Goal: Complete application form: Complete application form

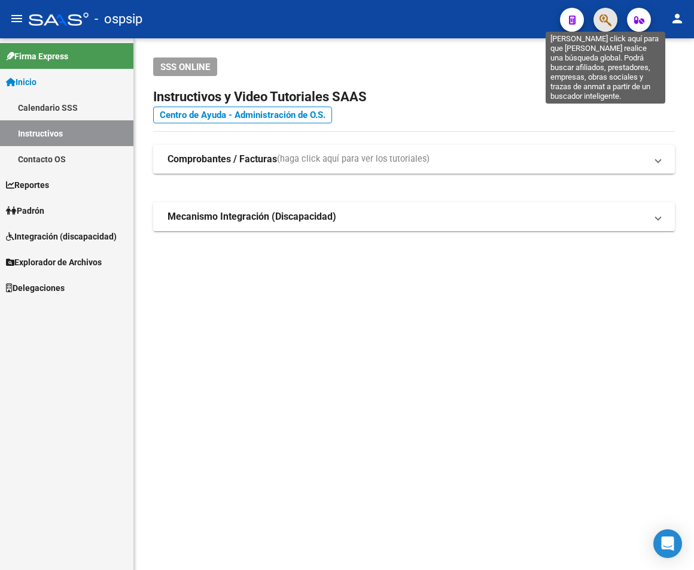
click at [575, 19] on icon "button" at bounding box center [606, 20] width 12 height 14
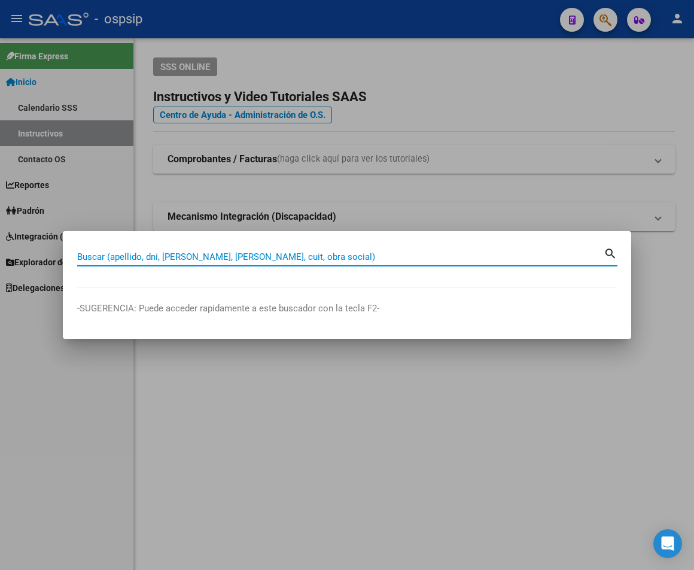
click at [111, 251] on input "Buscar (apellido, dni, [PERSON_NAME], [PERSON_NAME], cuit, obra social)" at bounding box center [340, 256] width 527 height 11
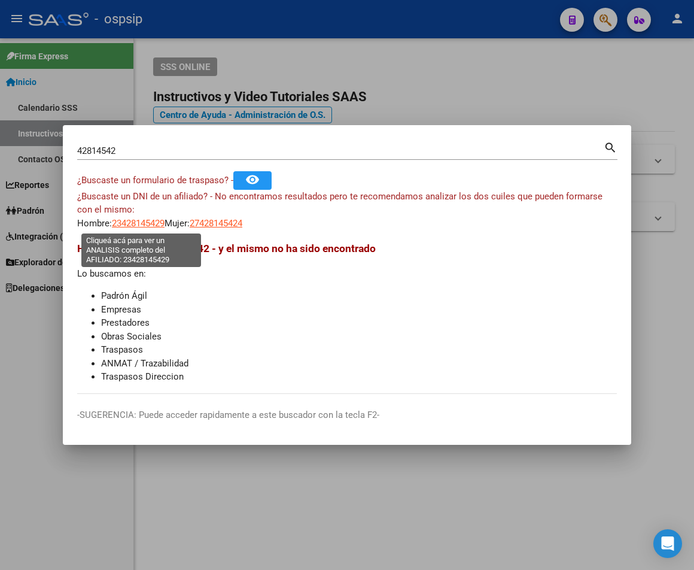
click at [153, 226] on span "23428145429" at bounding box center [138, 223] width 53 height 11
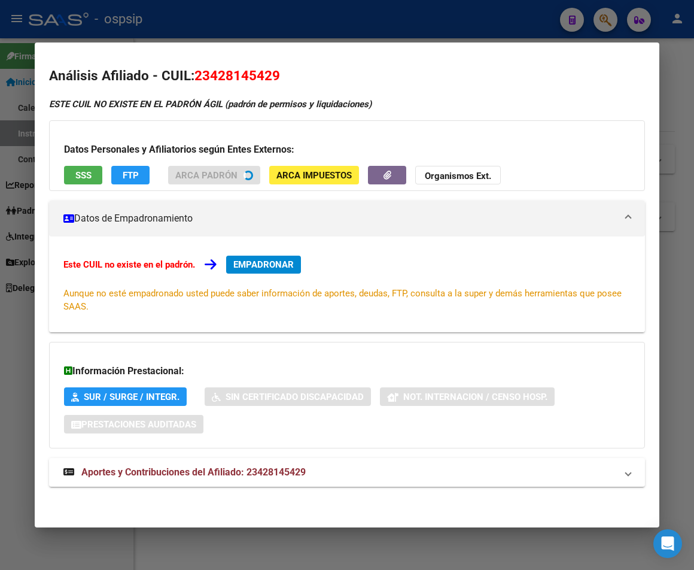
scroll to position [3, 0]
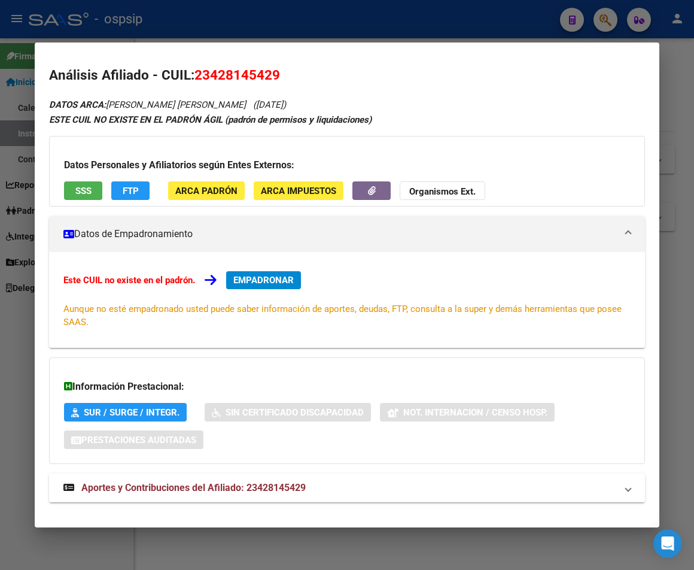
click at [252, 490] on span "Aportes y Contribuciones del Afiliado: 23428145429" at bounding box center [193, 487] width 224 height 11
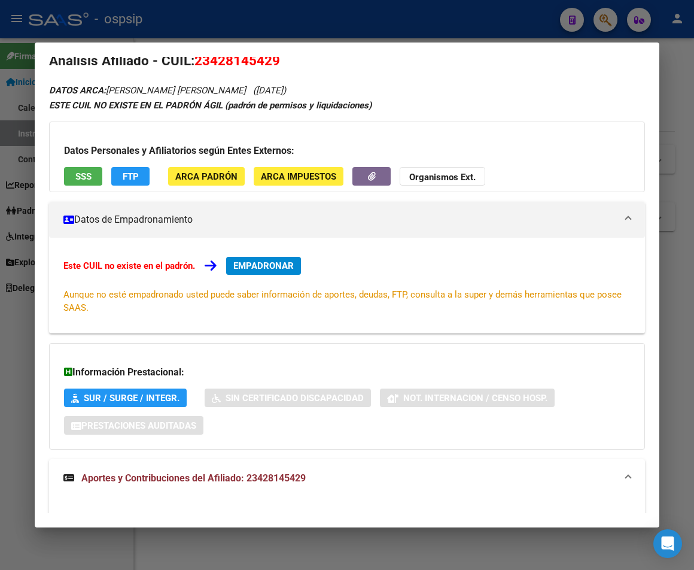
scroll to position [0, 0]
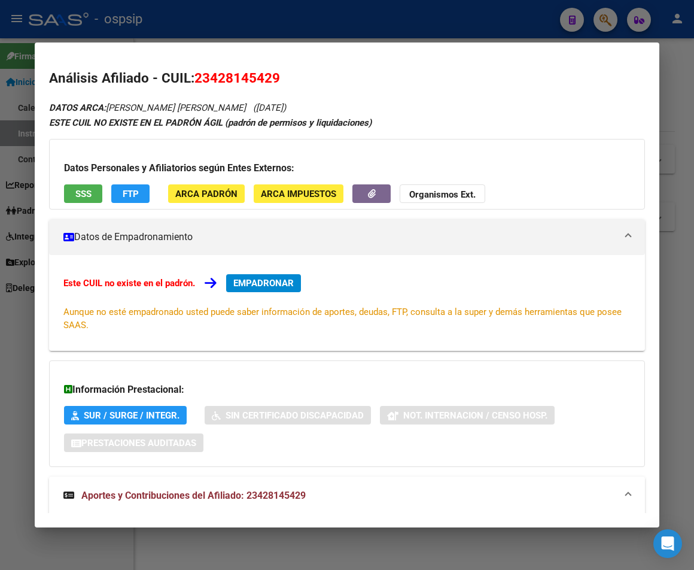
click at [226, 19] on div at bounding box center [347, 285] width 694 height 570
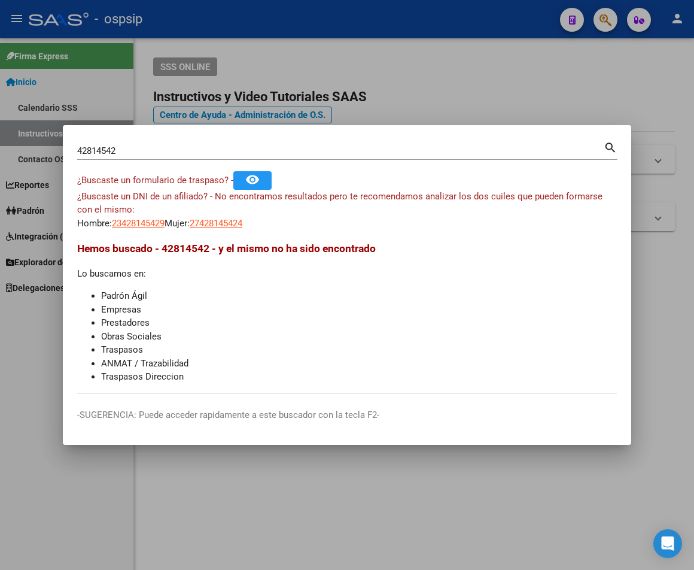
click at [126, 148] on input "42814542" at bounding box center [340, 150] width 527 height 11
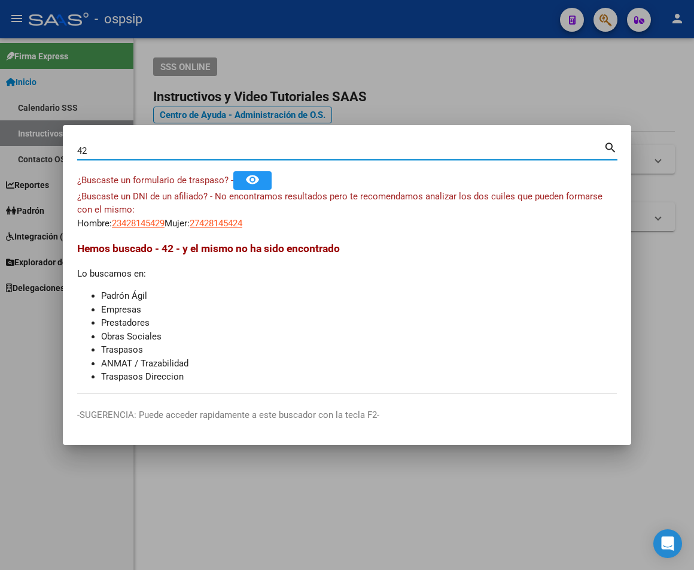
type input "4"
paste input "23165054"
type input "23165054"
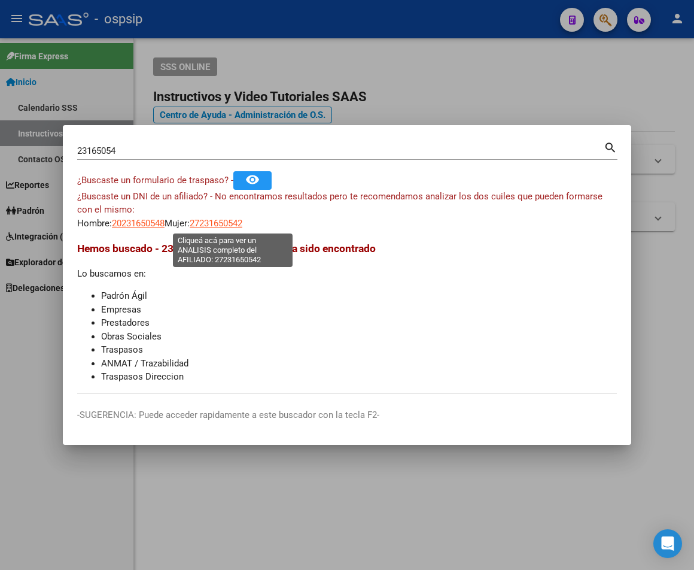
click at [227, 218] on span "27231650542" at bounding box center [216, 223] width 53 height 11
type textarea "27231650542"
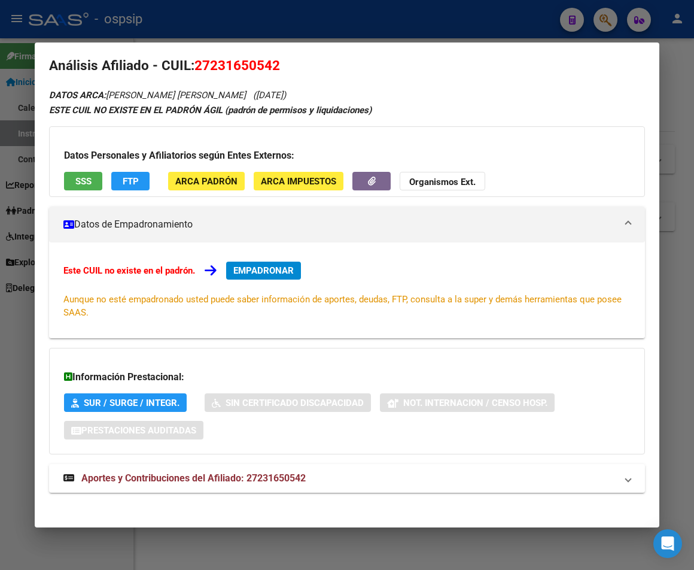
scroll to position [19, 0]
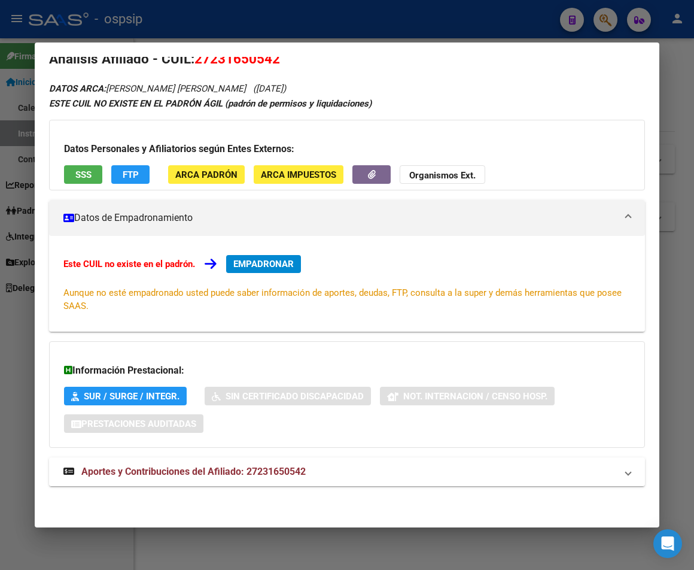
click at [184, 471] on span "Aportes y Contribuciones del Afiliado: 27231650542" at bounding box center [193, 471] width 224 height 11
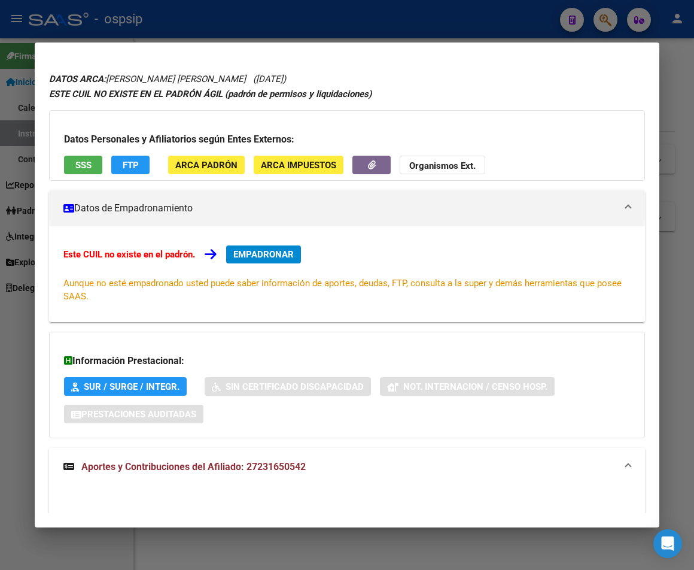
scroll to position [0, 0]
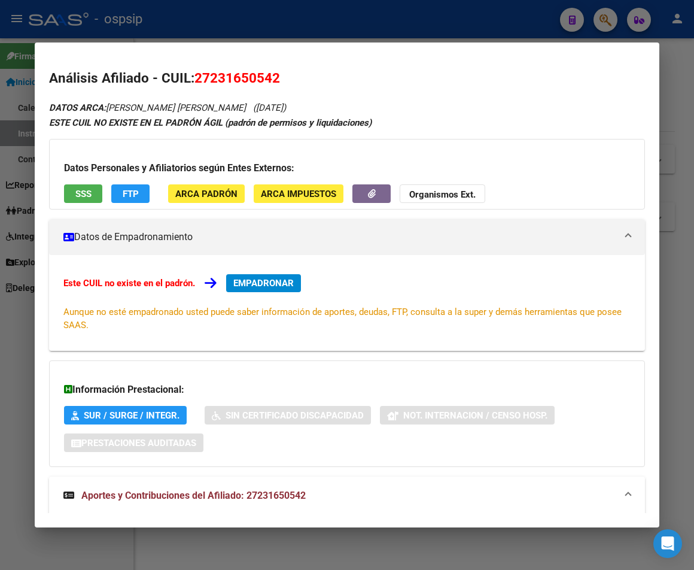
click at [212, 23] on div at bounding box center [347, 285] width 694 height 570
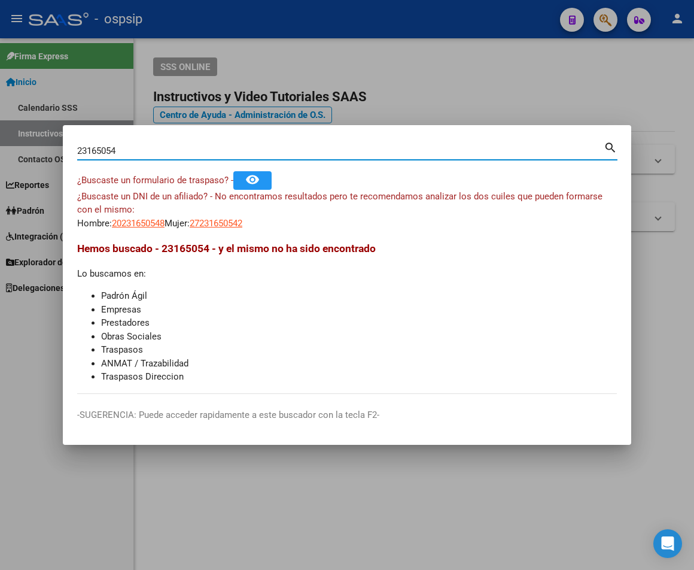
click at [130, 151] on input "23165054" at bounding box center [340, 150] width 527 height 11
type input "2"
type input "44818287"
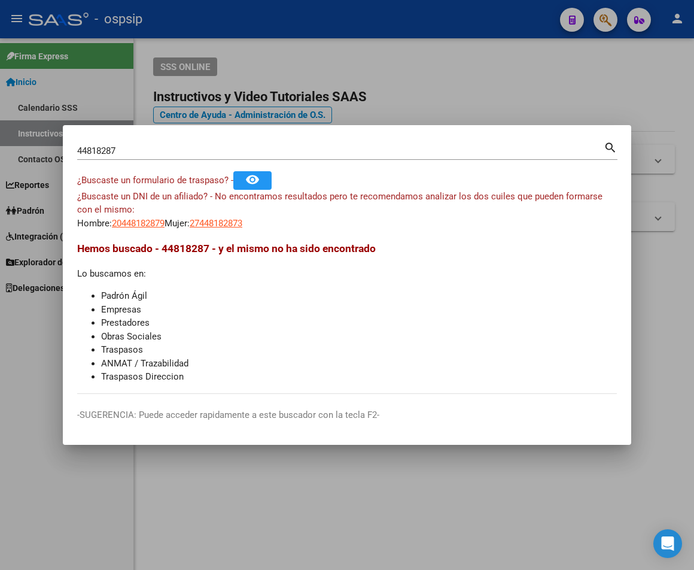
click at [575, 147] on mat-icon "search" at bounding box center [611, 146] width 14 height 14
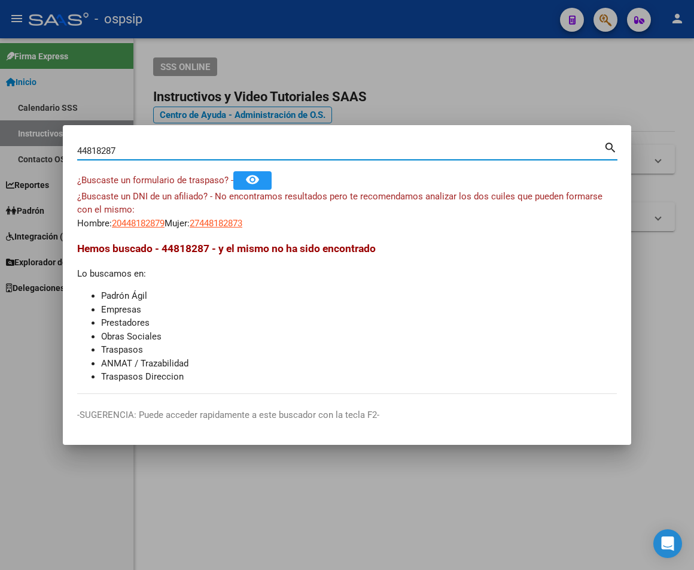
click at [575, 147] on mat-icon "search" at bounding box center [611, 146] width 14 height 14
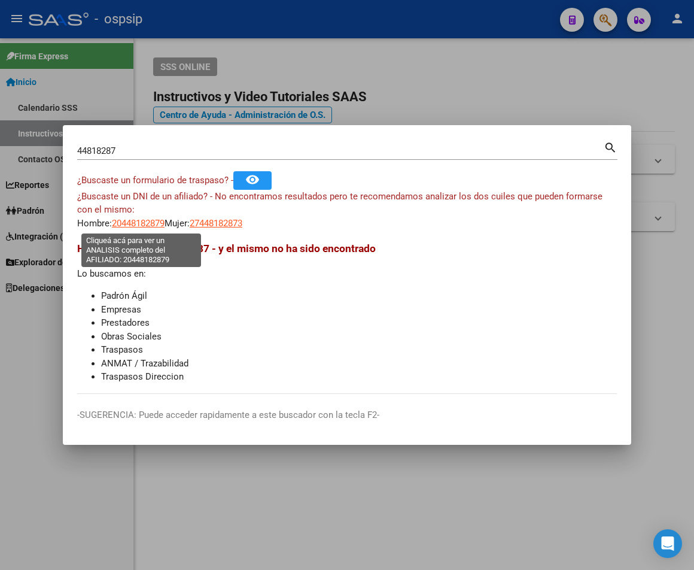
click at [122, 226] on span "20448182879" at bounding box center [138, 223] width 53 height 11
type textarea "20448182879"
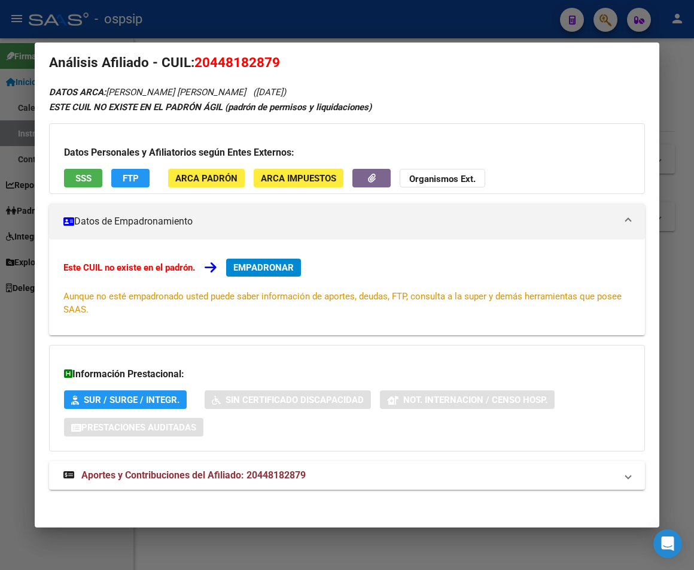
scroll to position [19, 0]
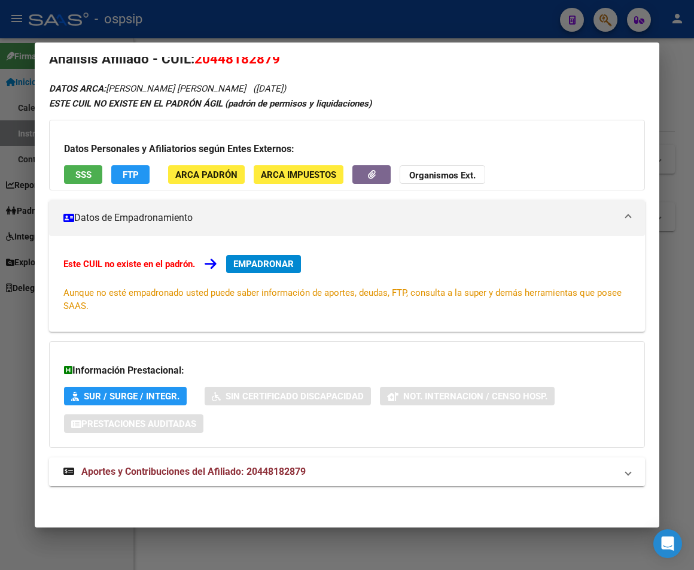
click at [260, 470] on span "Aportes y Contribuciones del Afiliado: 20448182879" at bounding box center [193, 471] width 224 height 11
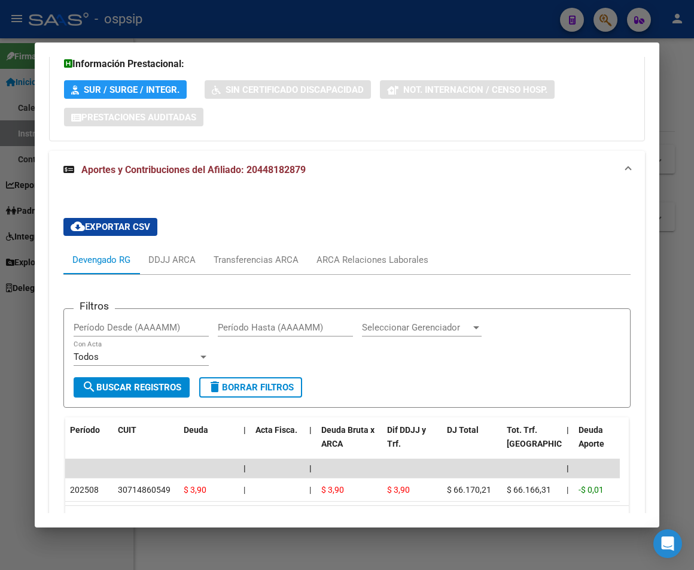
scroll to position [414, 0]
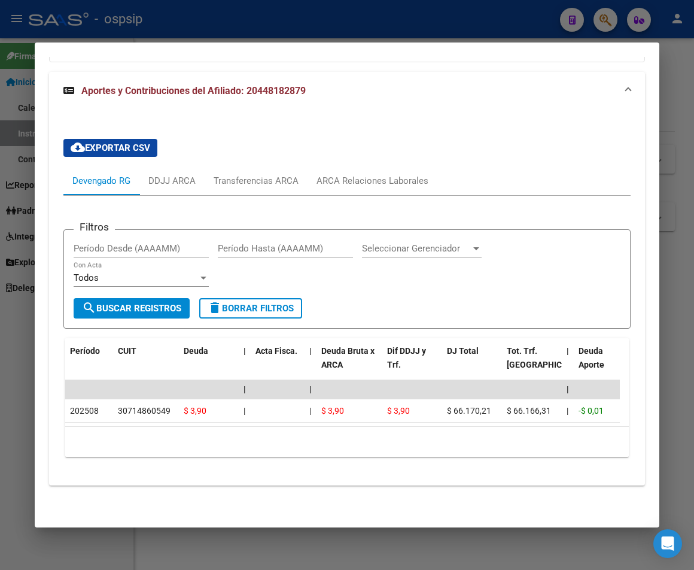
click at [169, 31] on div at bounding box center [347, 285] width 694 height 570
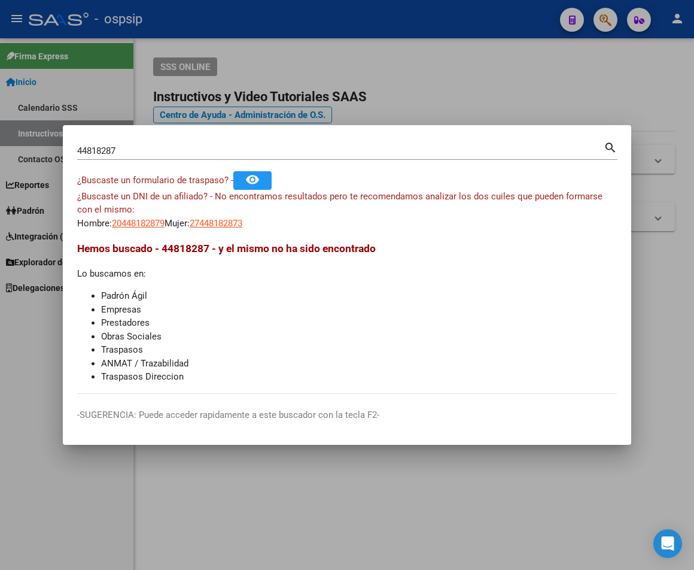
click at [269, 25] on div at bounding box center [347, 285] width 694 height 570
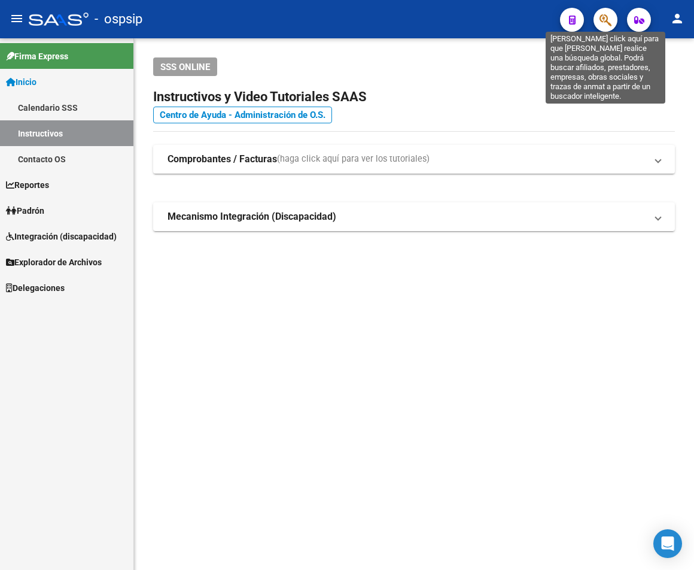
click at [575, 25] on icon "button" at bounding box center [606, 20] width 12 height 14
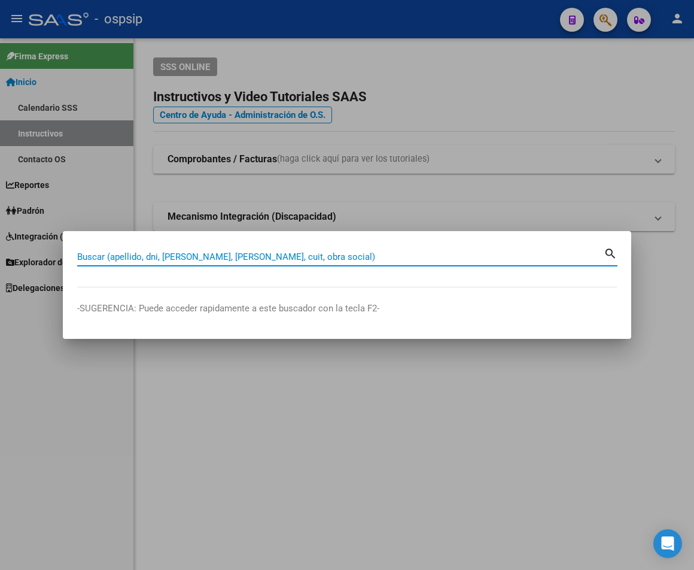
click at [93, 259] on input "Buscar (apellido, dni, [PERSON_NAME], [PERSON_NAME], cuit, obra social)" at bounding box center [340, 256] width 527 height 11
type input "45095614"
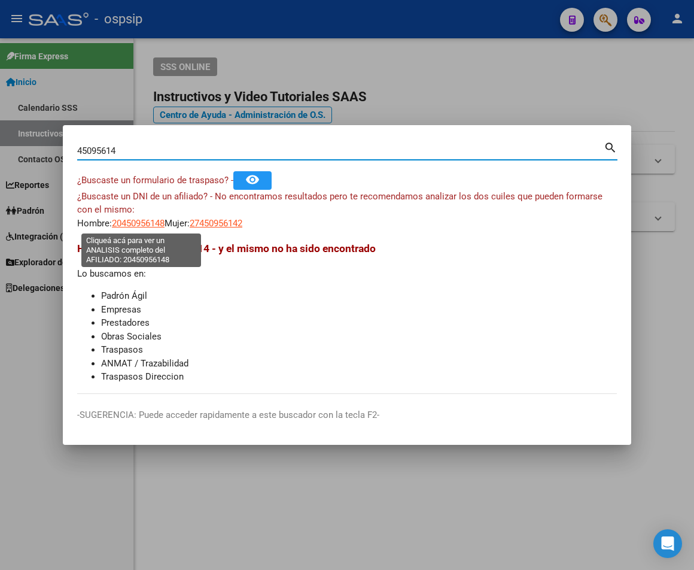
click at [138, 224] on span "20450956148" at bounding box center [138, 223] width 53 height 11
type textarea "20450956148"
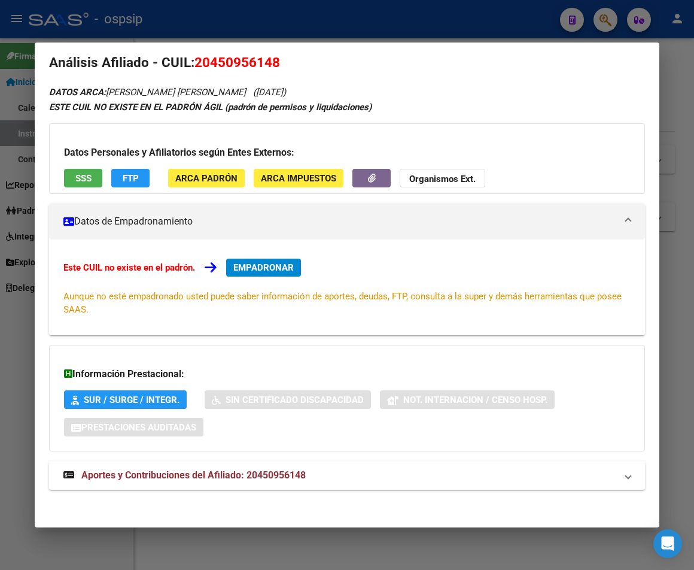
scroll to position [19, 0]
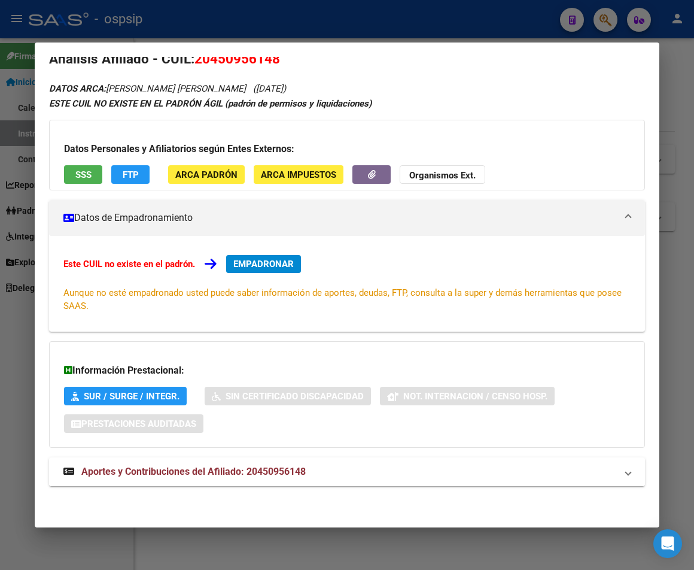
click at [265, 474] on span "Aportes y Contribuciones del Afiliado: 20450956148" at bounding box center [193, 471] width 224 height 11
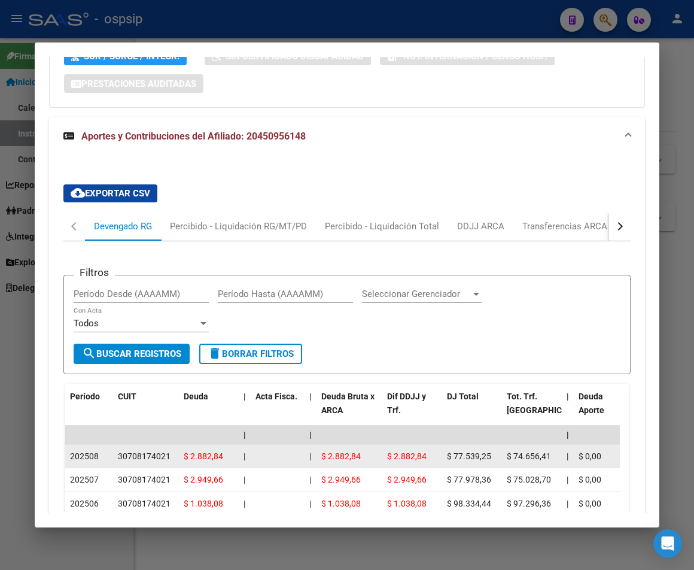
scroll to position [539, 0]
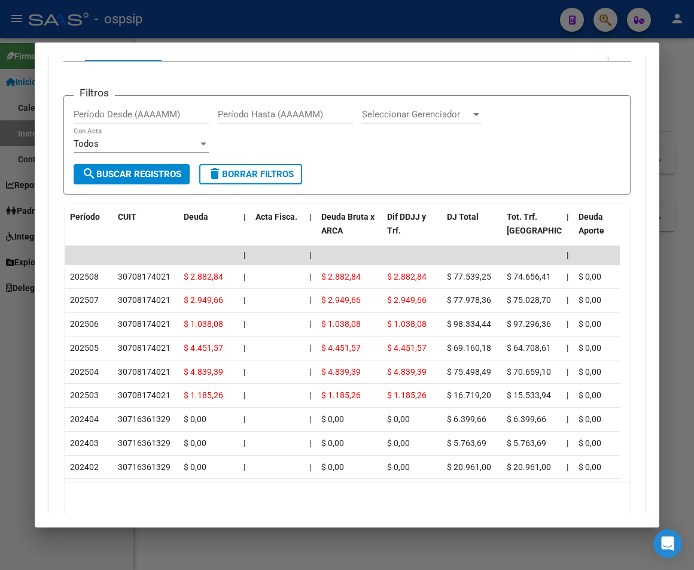
click at [316, 26] on div at bounding box center [347, 285] width 694 height 570
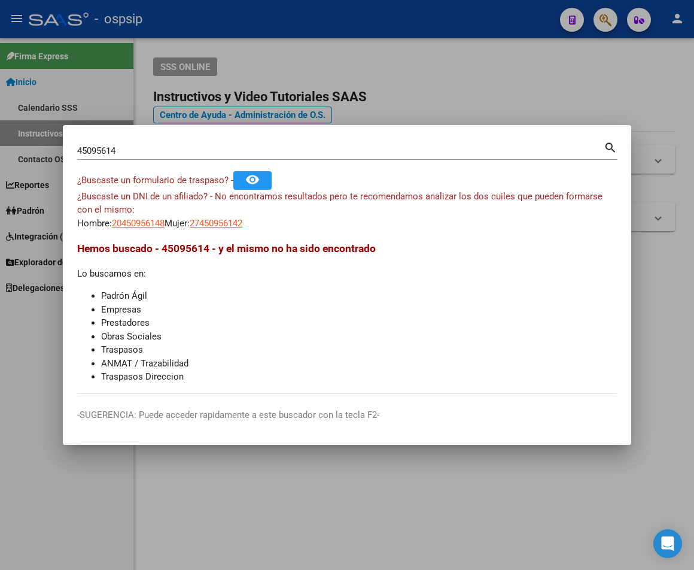
click at [124, 145] on input "45095614" at bounding box center [340, 150] width 527 height 11
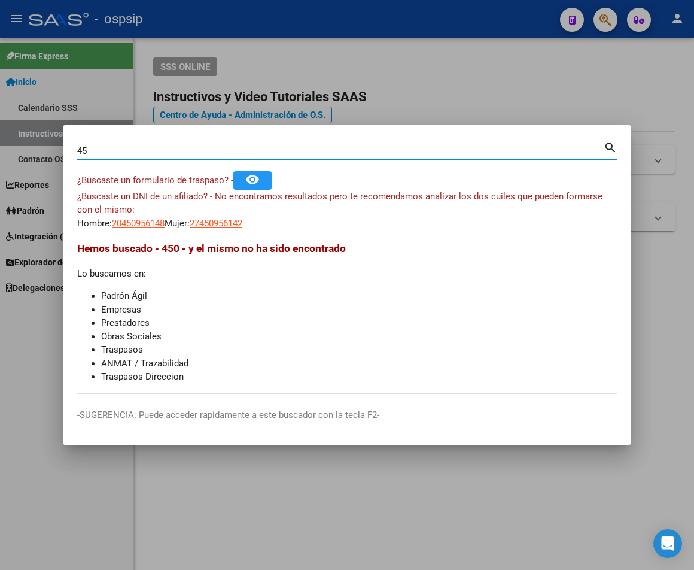
type input "4"
type input "29468839"
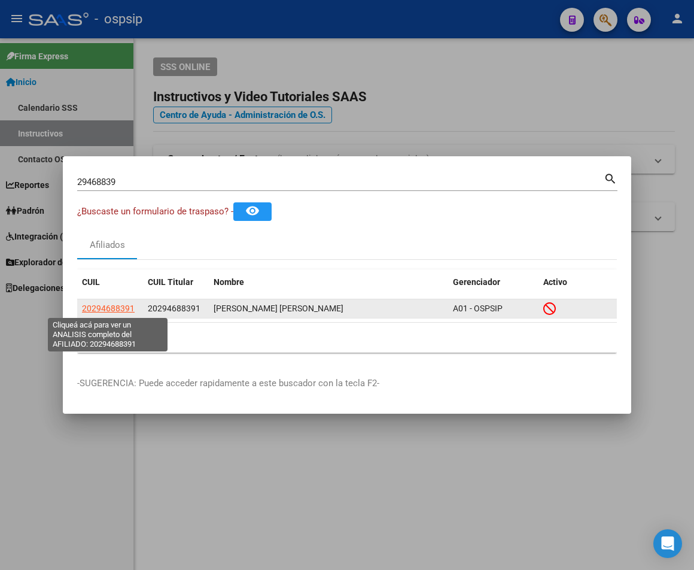
click at [105, 309] on span "20294688391" at bounding box center [108, 308] width 53 height 10
type textarea "20294688391"
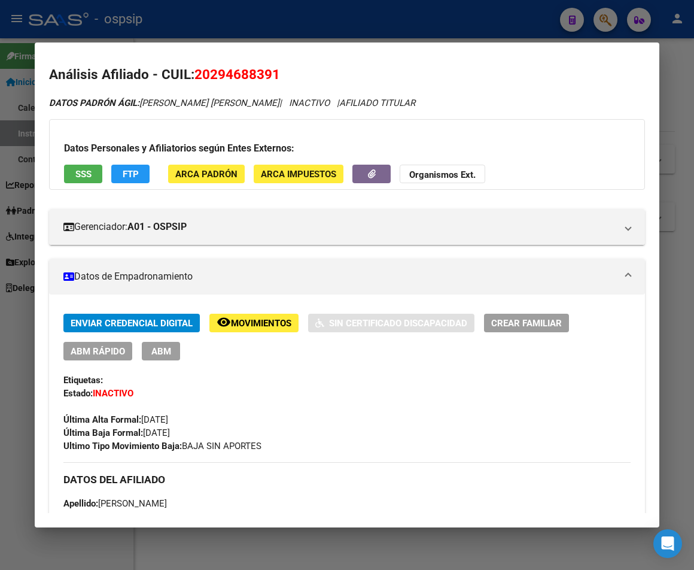
scroll to position [0, 0]
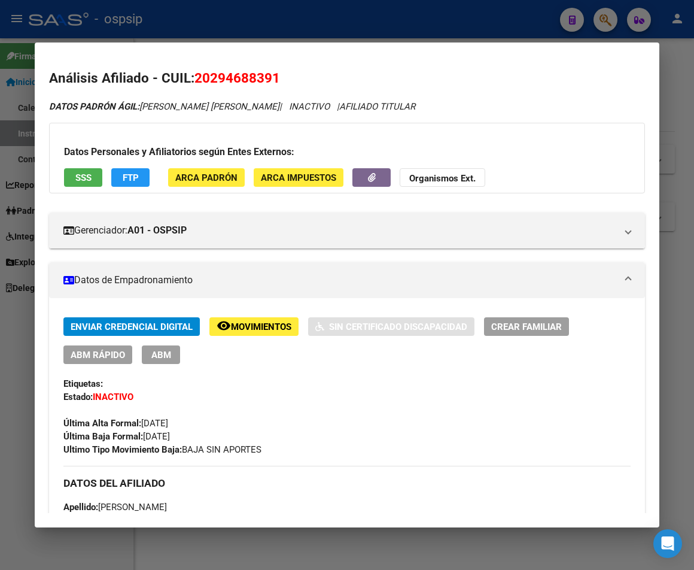
click at [418, 31] on div at bounding box center [347, 285] width 694 height 570
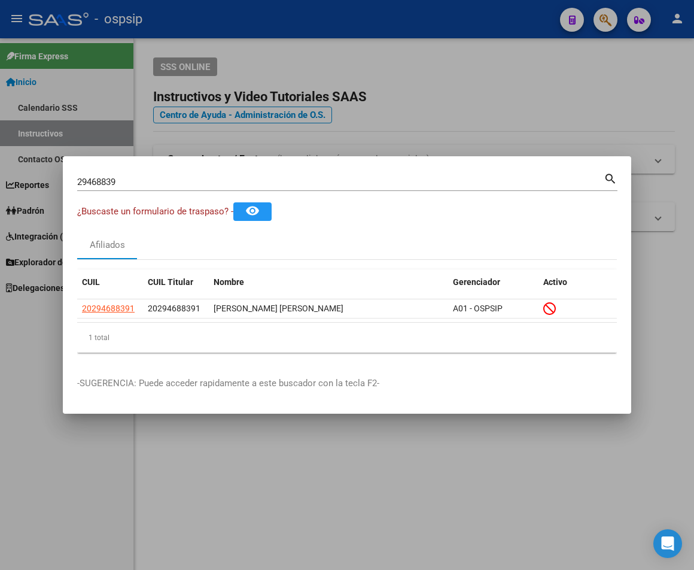
click at [418, 31] on div at bounding box center [347, 285] width 694 height 570
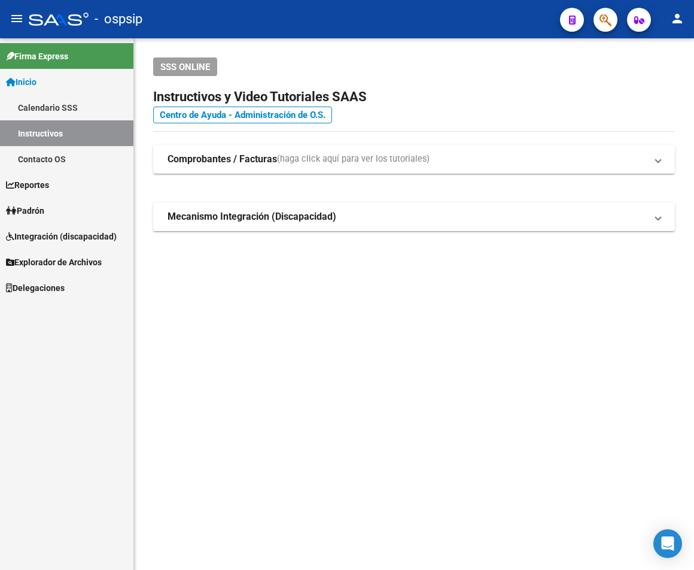
click at [405, 32] on mat-toolbar "menu - ospsip person" at bounding box center [347, 19] width 694 height 38
click at [575, 29] on span "button" at bounding box center [606, 20] width 12 height 25
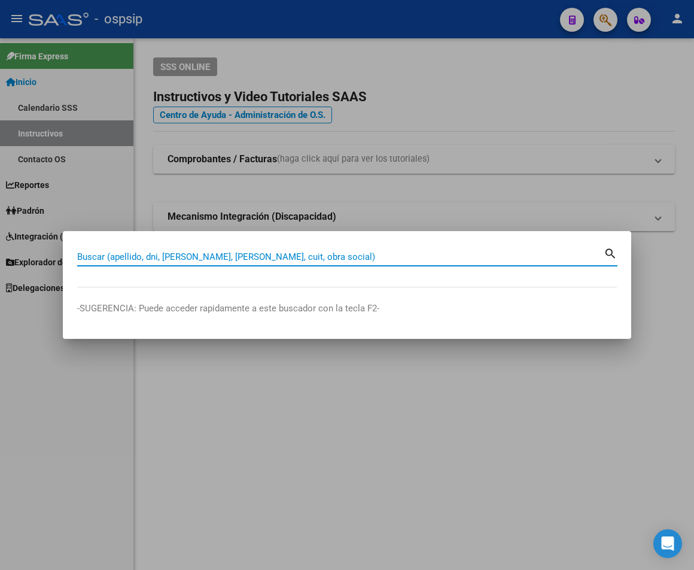
click at [110, 257] on input "Buscar (apellido, dni, [PERSON_NAME], [PERSON_NAME], cuit, obra social)" at bounding box center [340, 256] width 527 height 11
type input "16412203"
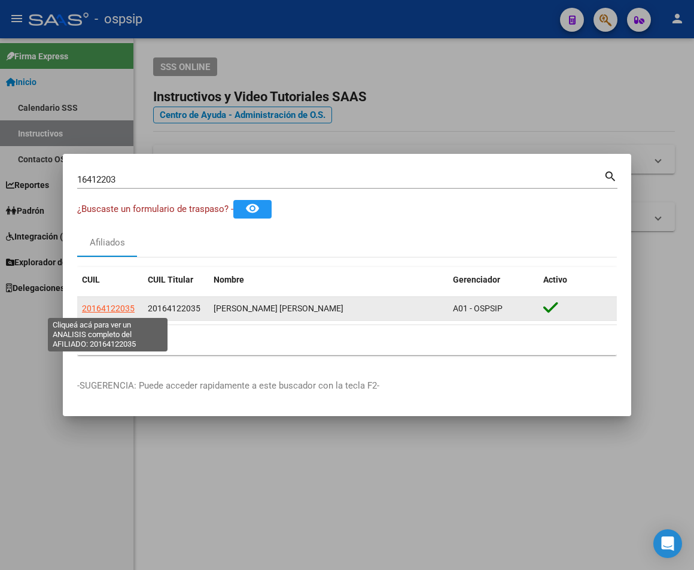
click at [119, 309] on span "20164122035" at bounding box center [108, 308] width 53 height 10
type textarea "20164122035"
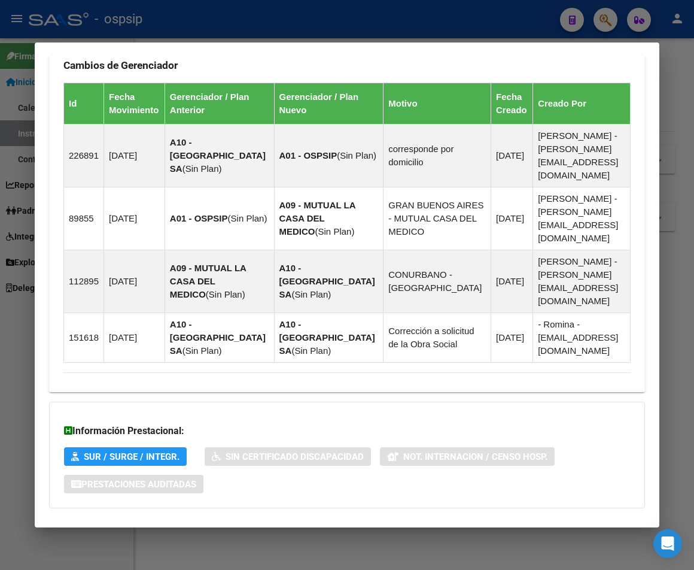
scroll to position [828, 0]
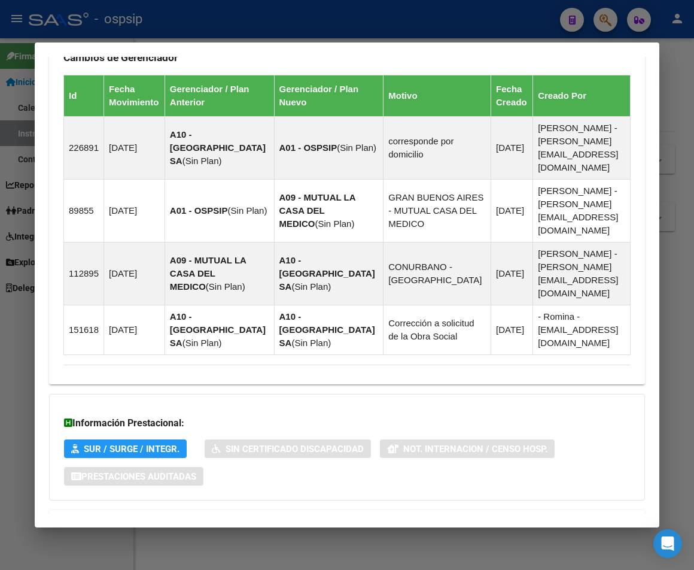
click at [266, 518] on span "Aportes y Contribuciones del Afiliado: 20164122035" at bounding box center [193, 523] width 224 height 11
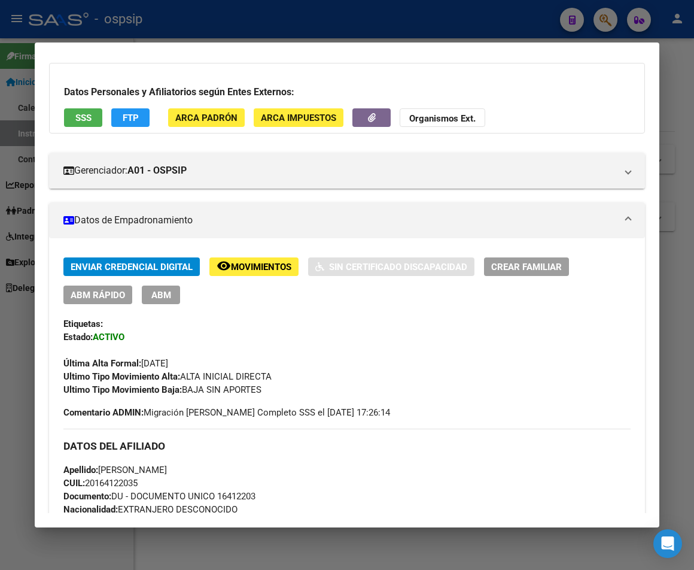
scroll to position [120, 0]
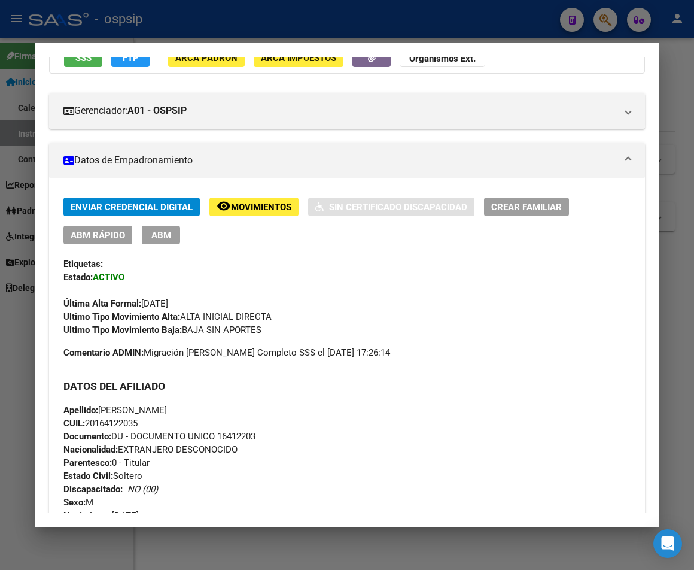
drag, startPoint x: 96, startPoint y: 421, endPoint x: 139, endPoint y: 424, distance: 43.2
click at [138, 424] on span "CUIL: 20164122035" at bounding box center [100, 423] width 74 height 11
copy span "16412203"
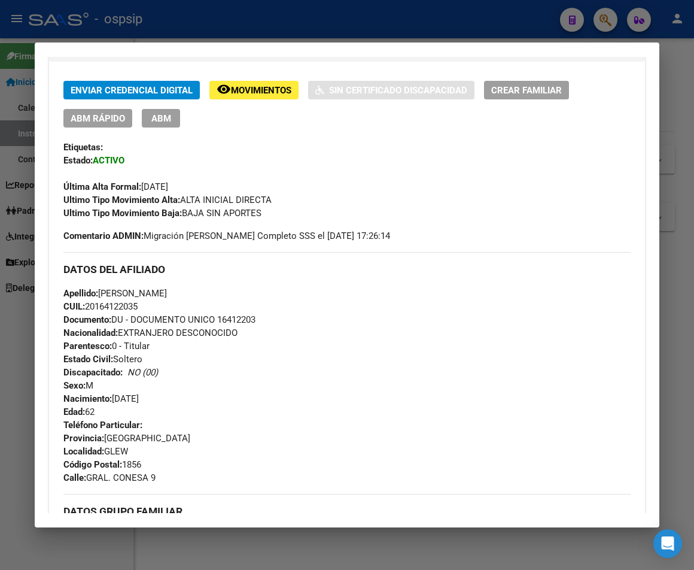
scroll to position [239, 0]
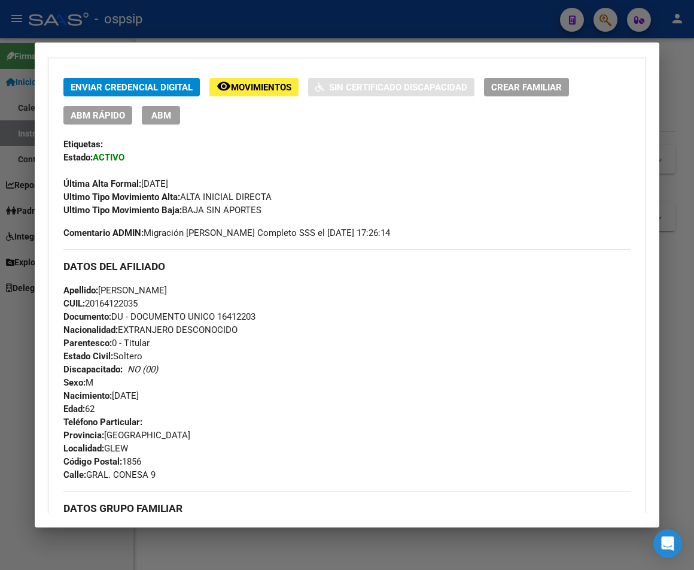
click at [334, 438] on div "Teléfono Particular: Provincia: [GEOGRAPHIC_DATA] Localidad: GLEW Código Postal…" at bounding box center [346, 448] width 567 height 66
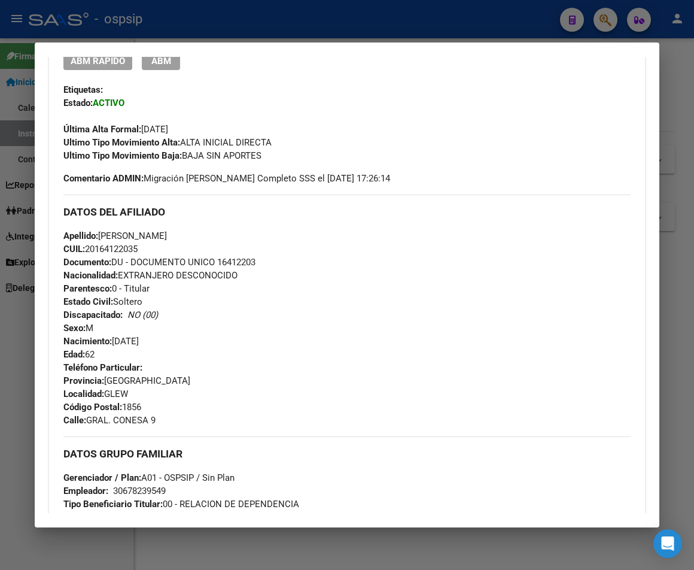
scroll to position [419, 0]
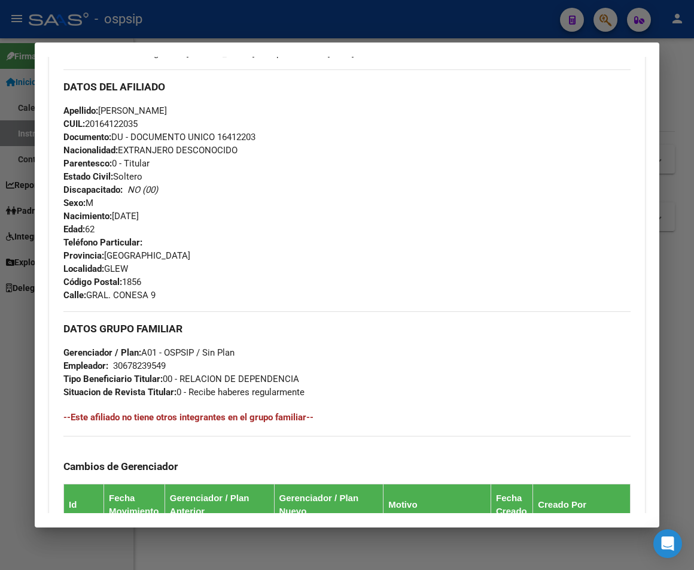
click at [369, 13] on div at bounding box center [347, 285] width 694 height 570
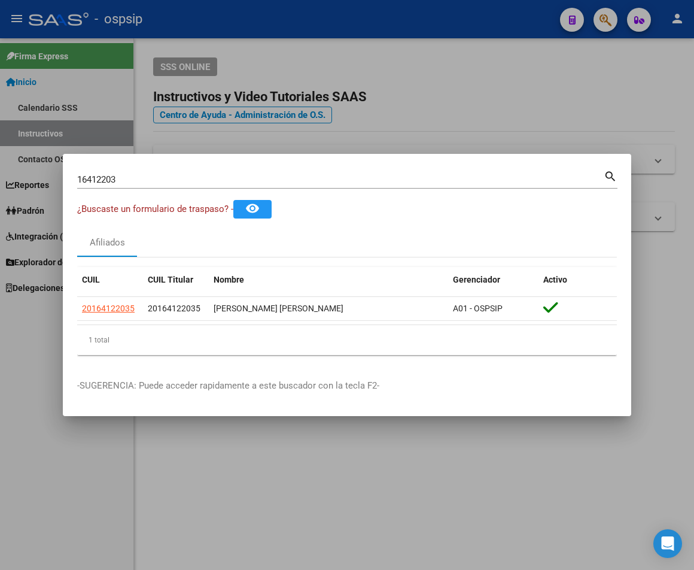
click at [369, 13] on div at bounding box center [347, 285] width 694 height 570
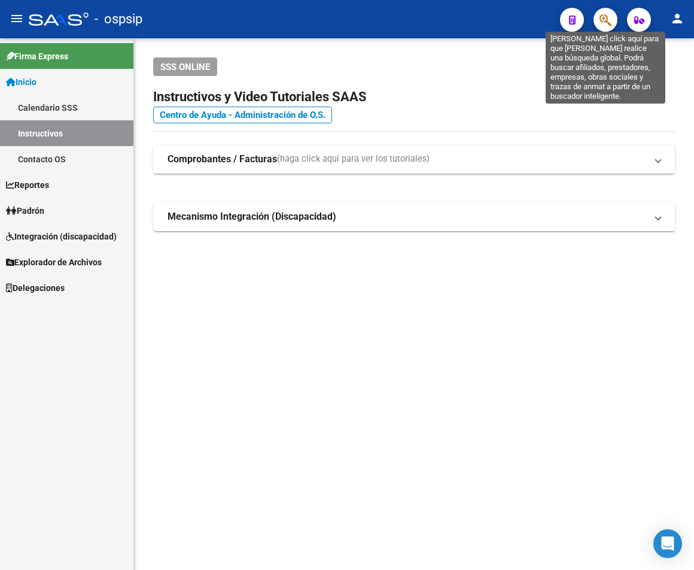
click at [575, 26] on icon "button" at bounding box center [606, 20] width 12 height 14
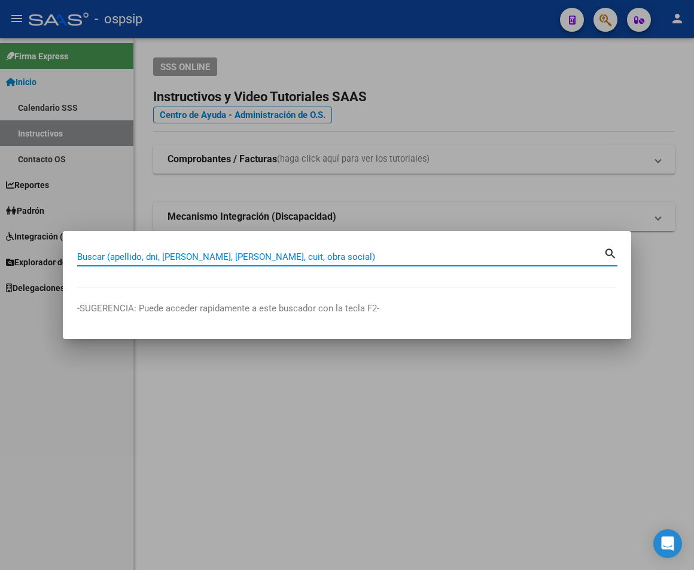
click at [145, 255] on input "Buscar (apellido, dni, [PERSON_NAME], [PERSON_NAME], cuit, obra social)" at bounding box center [340, 256] width 527 height 11
type input "26374653"
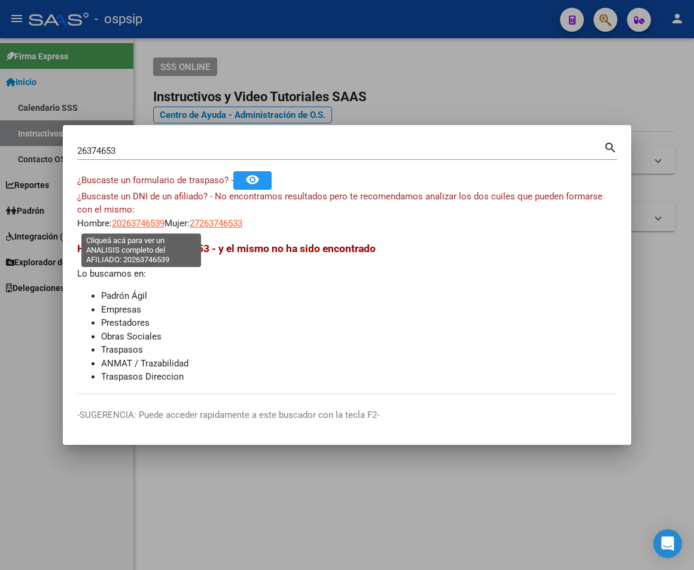
click at [141, 224] on span "20263746539" at bounding box center [138, 223] width 53 height 11
type textarea "20263746539"
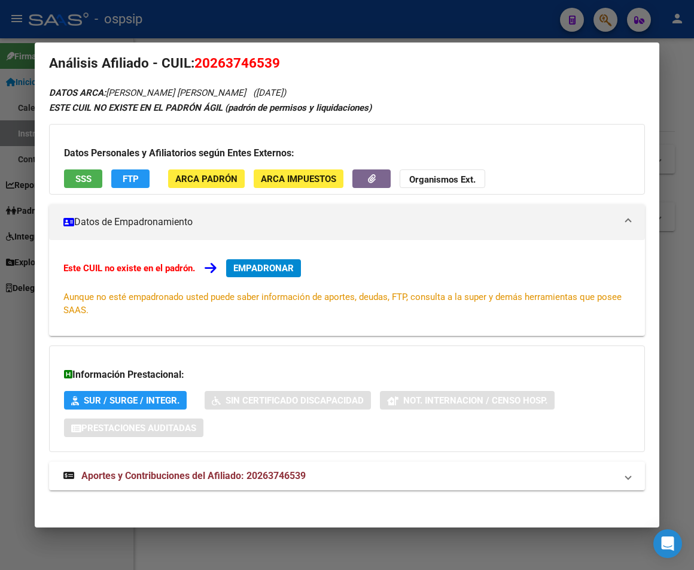
scroll to position [19, 0]
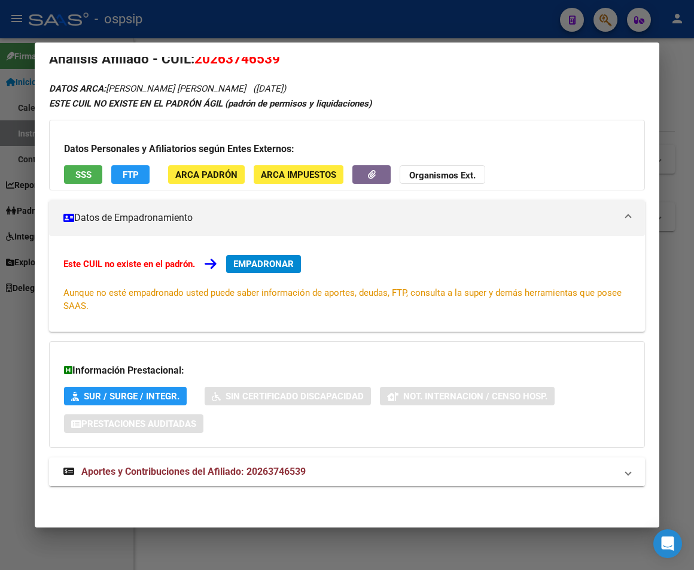
click at [254, 473] on span "Aportes y Contribuciones del Afiliado: 20263746539" at bounding box center [193, 471] width 224 height 11
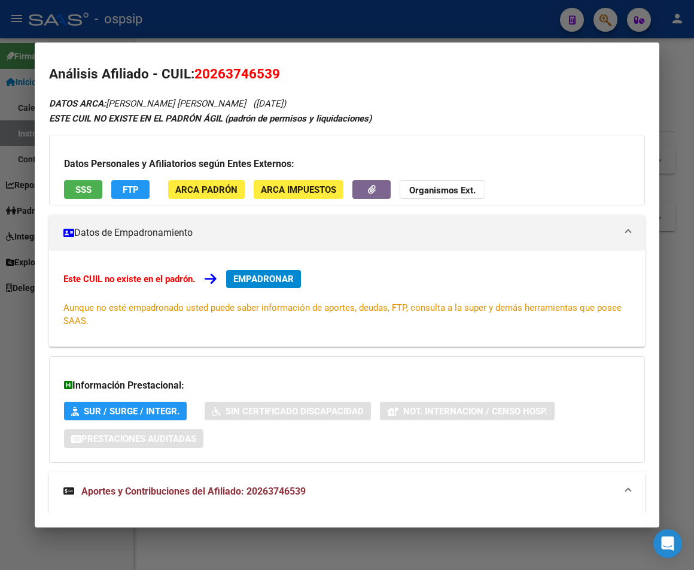
scroll to position [0, 0]
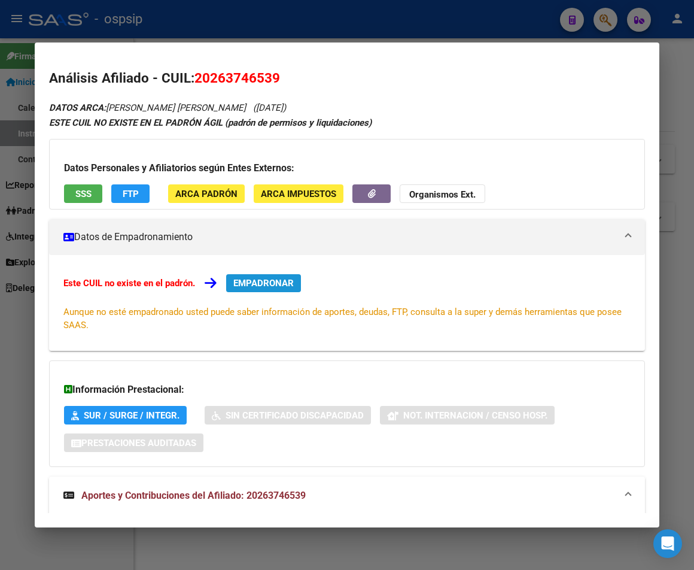
click at [270, 287] on span "EMPADRONAR" at bounding box center [263, 283] width 60 height 11
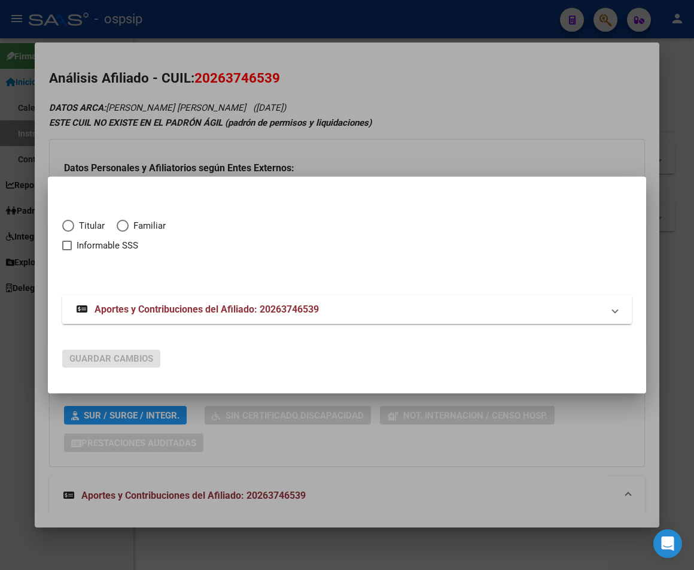
click at [72, 226] on span "Elija una opción" at bounding box center [68, 226] width 12 height 12
click at [72, 226] on input "Titular" at bounding box center [68, 226] width 12 height 12
radio input "true"
checkbox input "true"
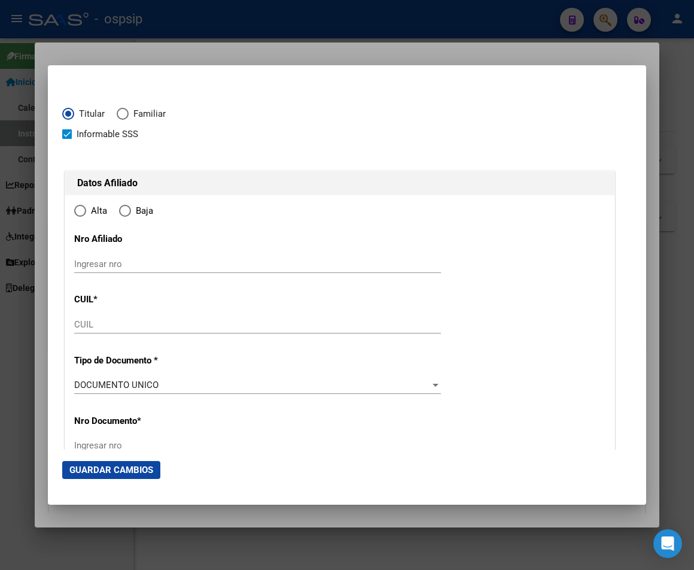
type input "20-26374653-9"
type input "26374653"
type input "[PERSON_NAME] [PERSON_NAME]"
type input "[DATE]"
type input "CABA"
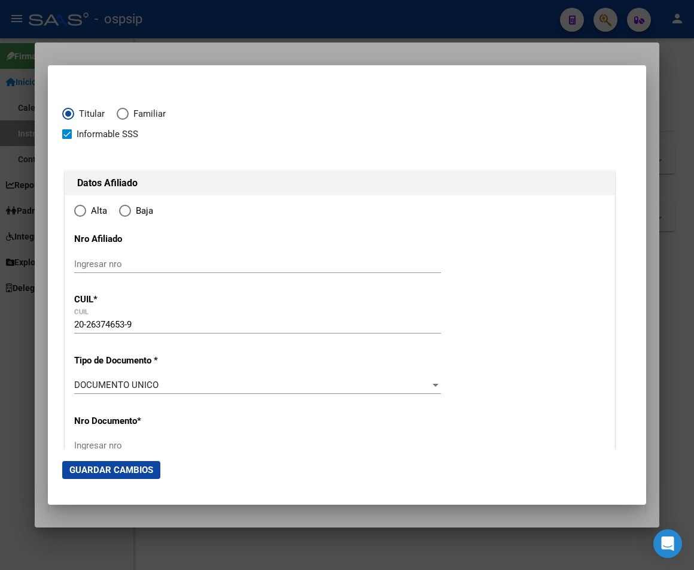
type input "3400"
type input "ARAUCANO"
type input "2598"
type input "00"
radio input "true"
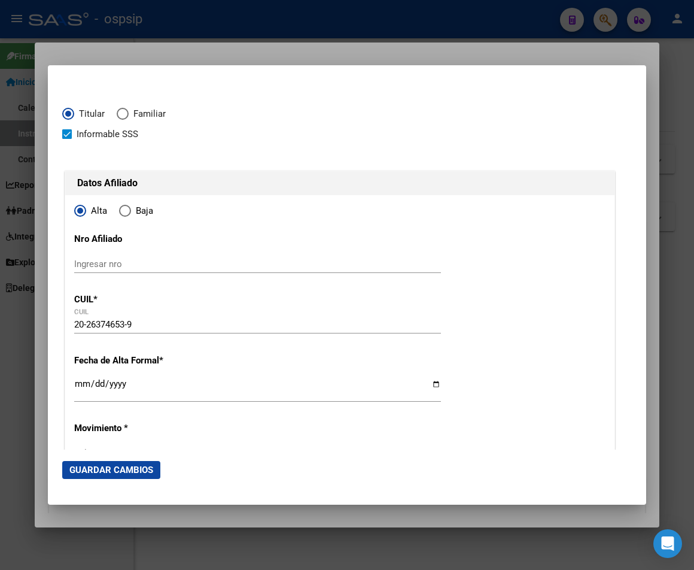
type input "CABA"
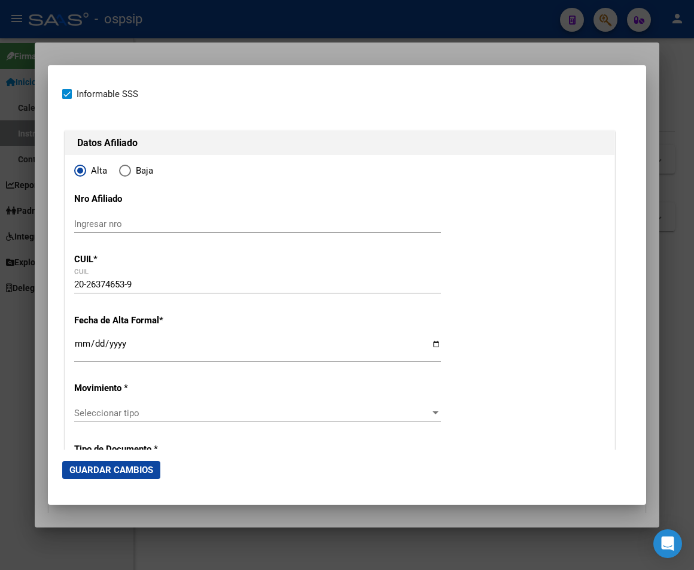
scroll to position [60, 0]
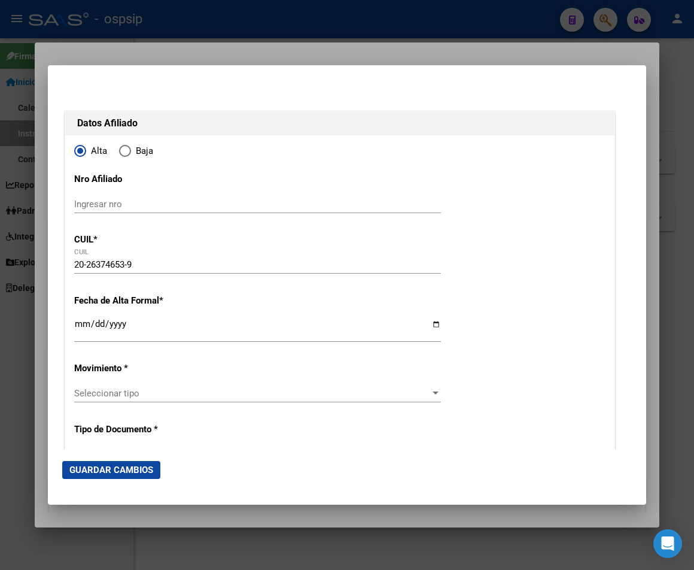
click at [85, 323] on input "Ingresar fecha" at bounding box center [257, 328] width 367 height 19
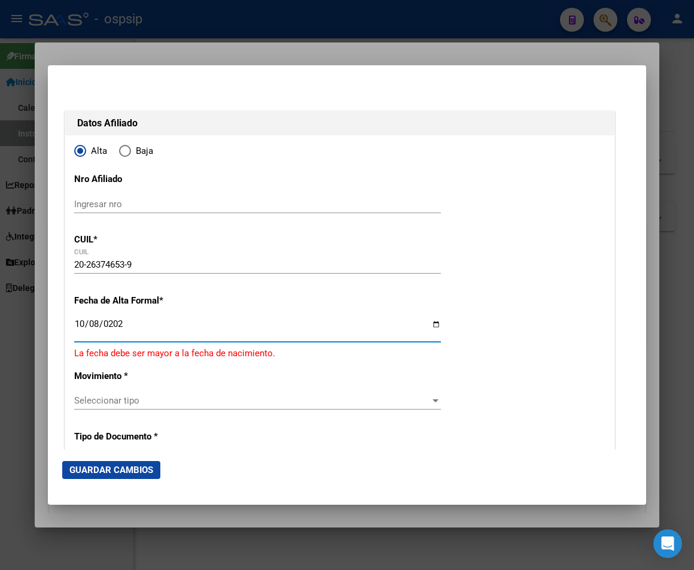
type input "[DATE]"
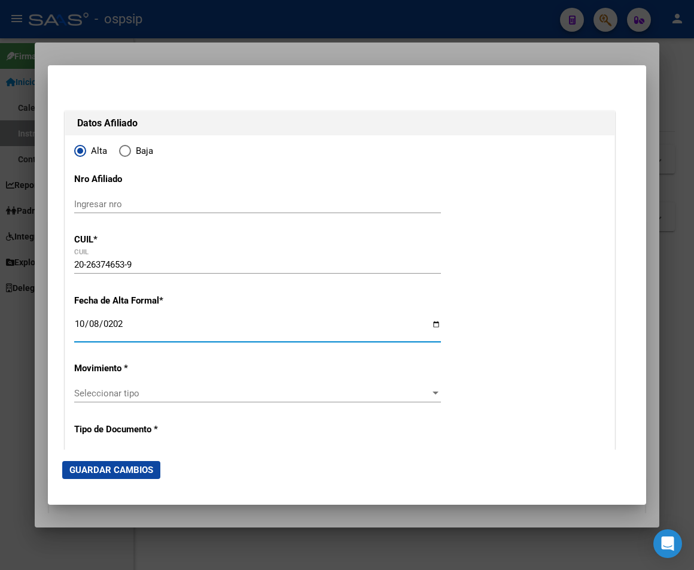
click at [232, 329] on input "[DATE]" at bounding box center [257, 328] width 367 height 19
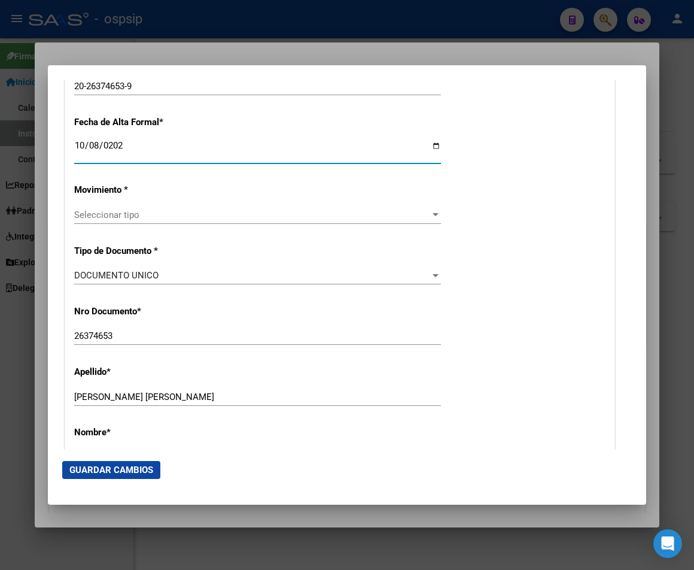
scroll to position [239, 0]
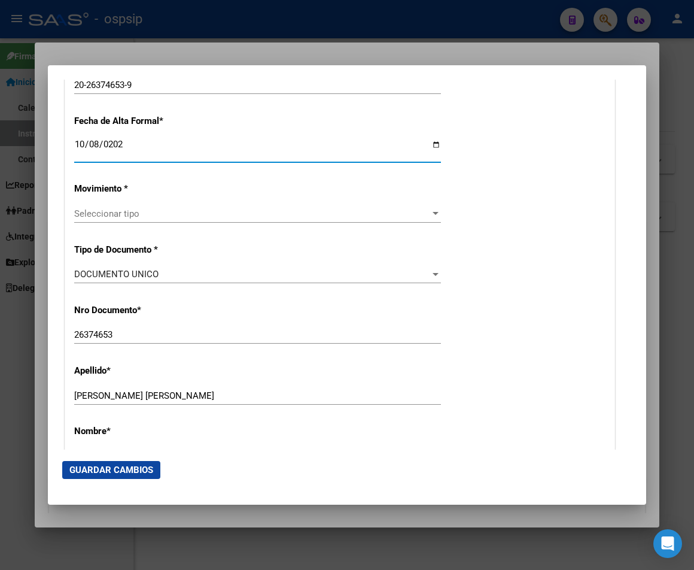
click at [127, 214] on span "Seleccionar tipo" at bounding box center [252, 213] width 356 height 11
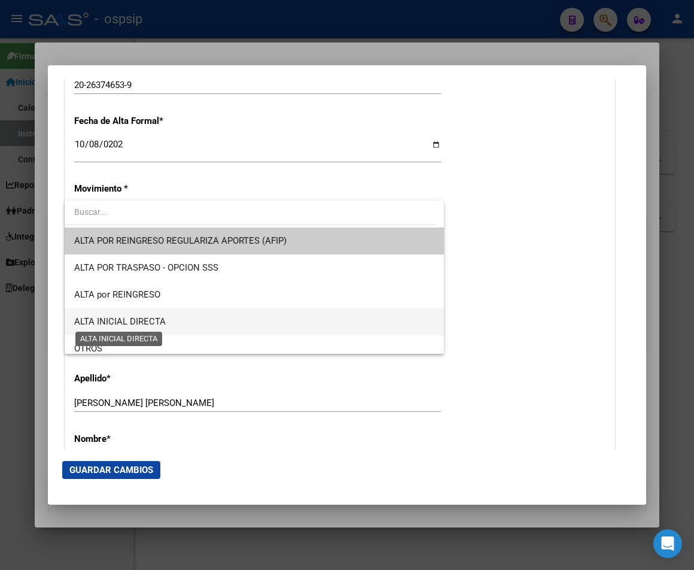
click at [142, 323] on span "ALTA INICIAL DIRECTA" at bounding box center [120, 321] width 92 height 11
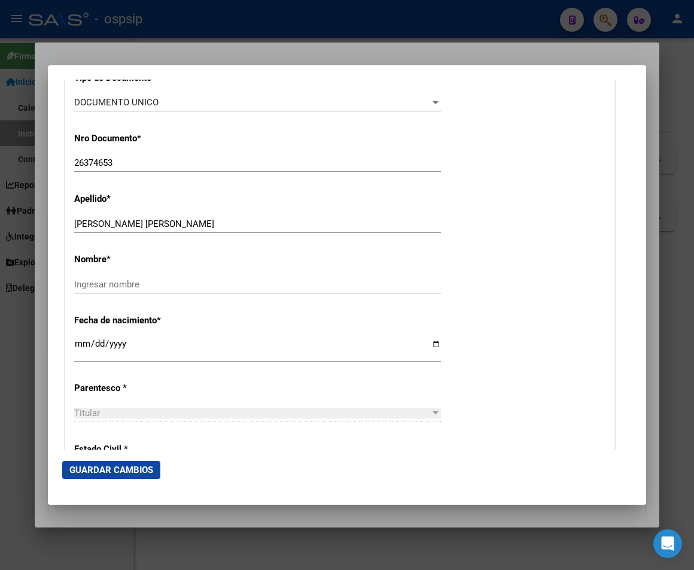
scroll to position [419, 0]
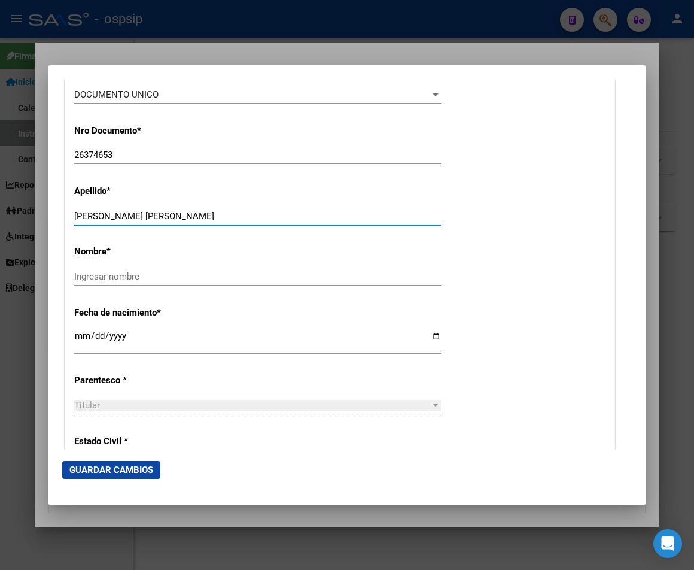
drag, startPoint x: 123, startPoint y: 214, endPoint x: 207, endPoint y: 220, distance: 83.4
click at [207, 220] on input "[PERSON_NAME] [PERSON_NAME]" at bounding box center [257, 216] width 367 height 11
type input "BALDOVINO"
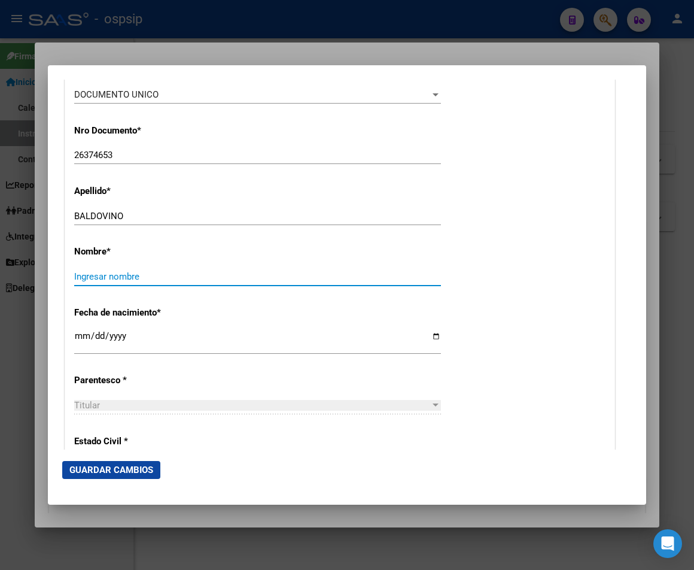
paste input "[PERSON_NAME]"
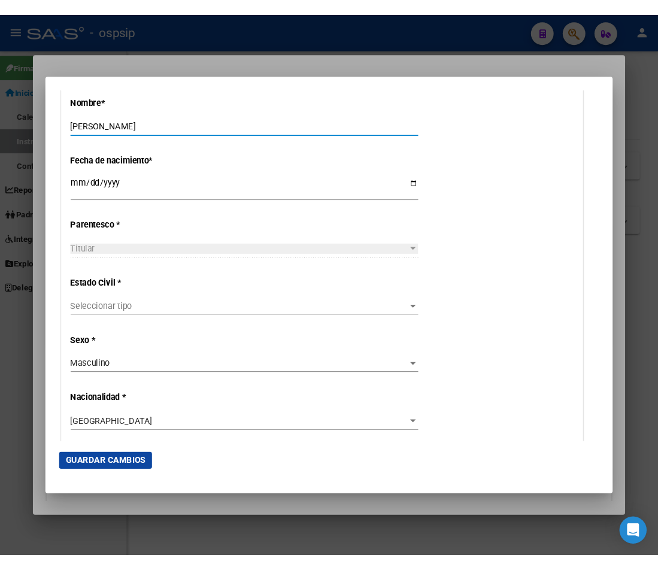
scroll to position [599, 0]
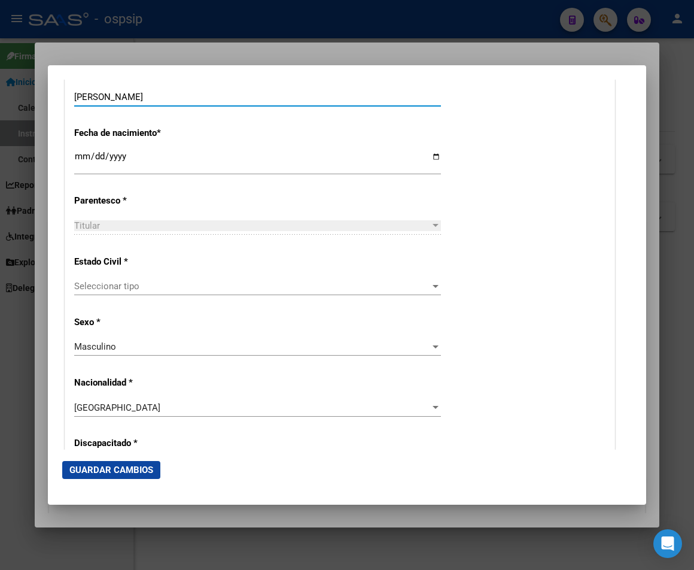
type input "[PERSON_NAME]"
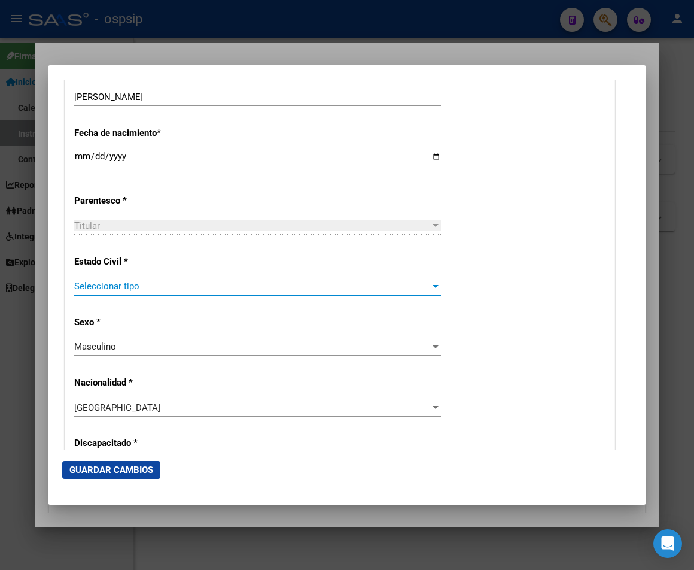
click at [411, 286] on span "Seleccionar tipo" at bounding box center [252, 286] width 356 height 11
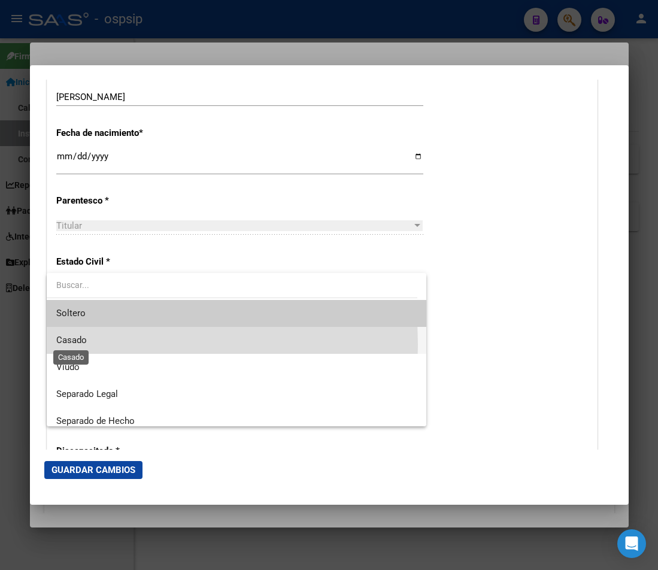
click at [68, 345] on span "Casado" at bounding box center [71, 340] width 31 height 11
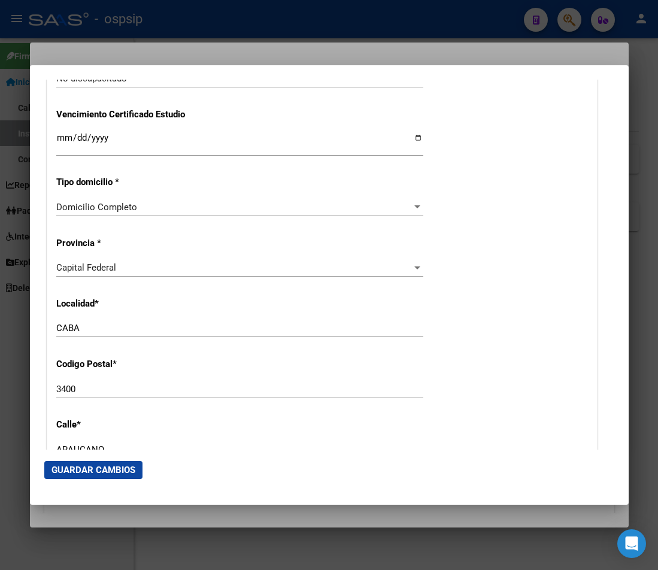
scroll to position [1018, 0]
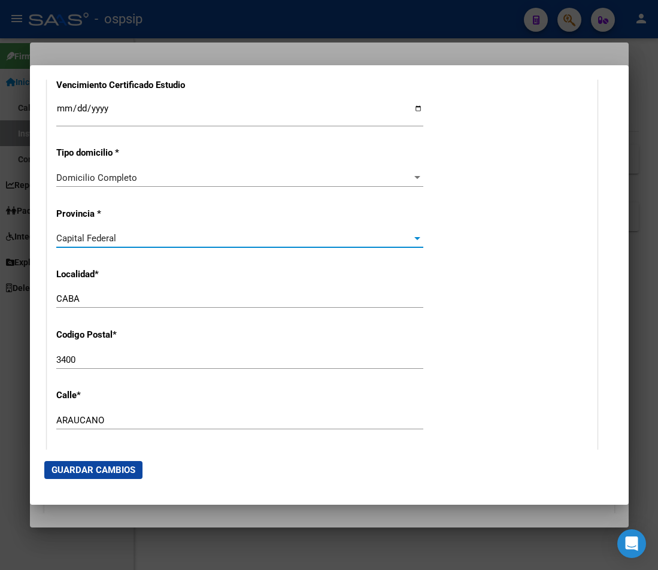
click at [413, 243] on div at bounding box center [417, 238] width 11 height 10
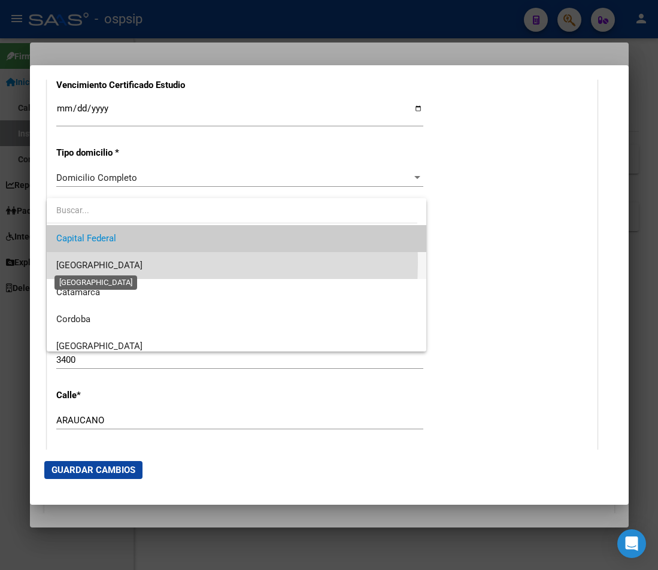
click at [98, 263] on span "[GEOGRAPHIC_DATA]" at bounding box center [99, 265] width 86 height 11
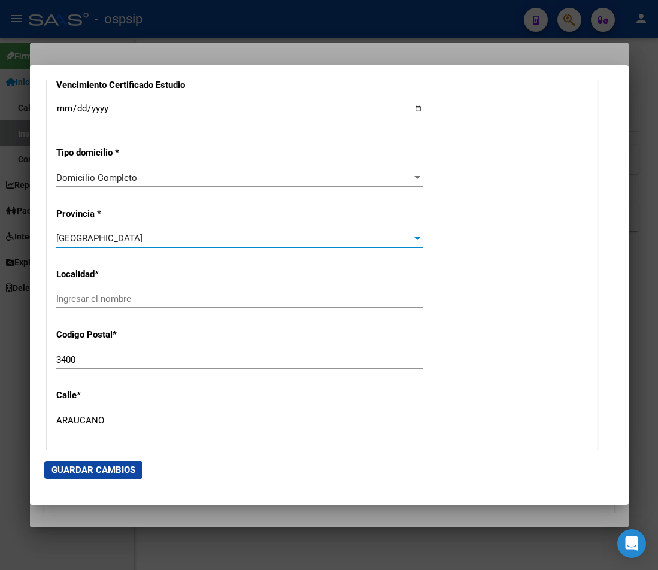
click at [90, 300] on input "Ingresar el nombre" at bounding box center [239, 298] width 367 height 11
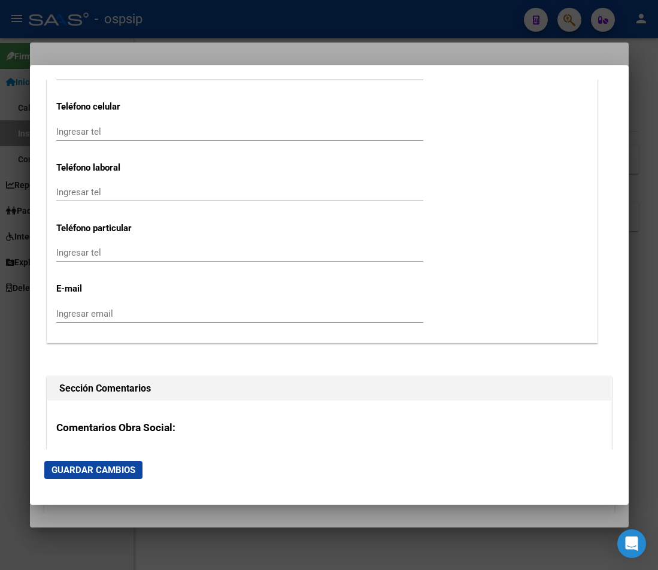
scroll to position [1556, 0]
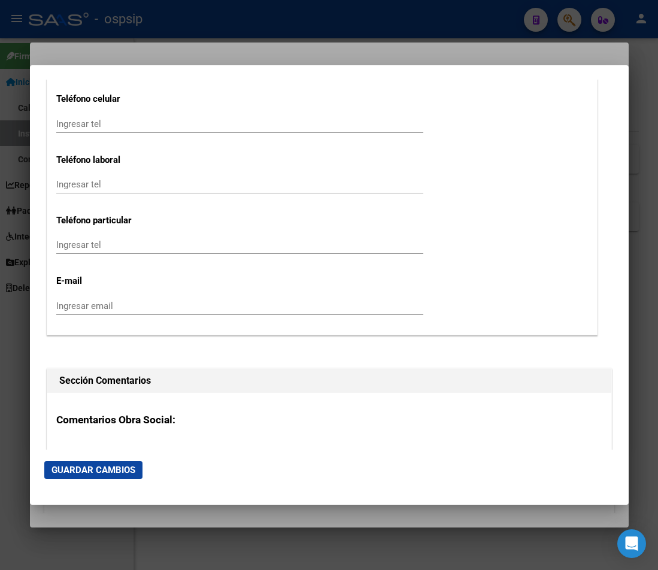
type input "corrientes capital"
click at [75, 247] on input "Ingresar tel" at bounding box center [239, 244] width 367 height 11
type input "3794-23950"
click at [106, 242] on input "3794-23950" at bounding box center [239, 244] width 367 height 11
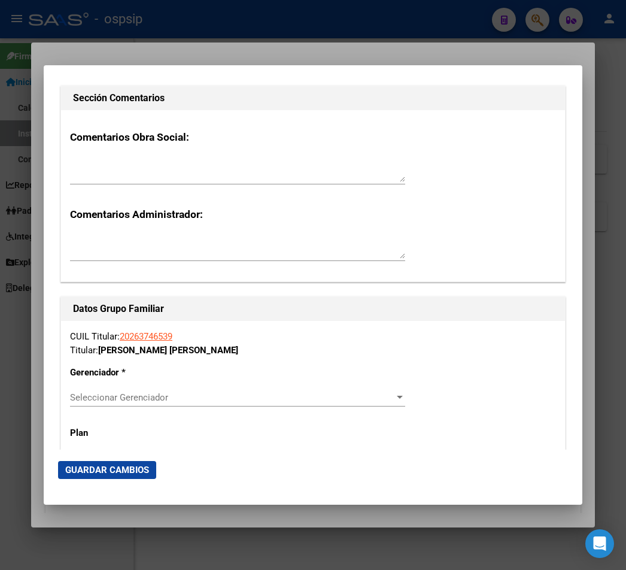
scroll to position [1915, 0]
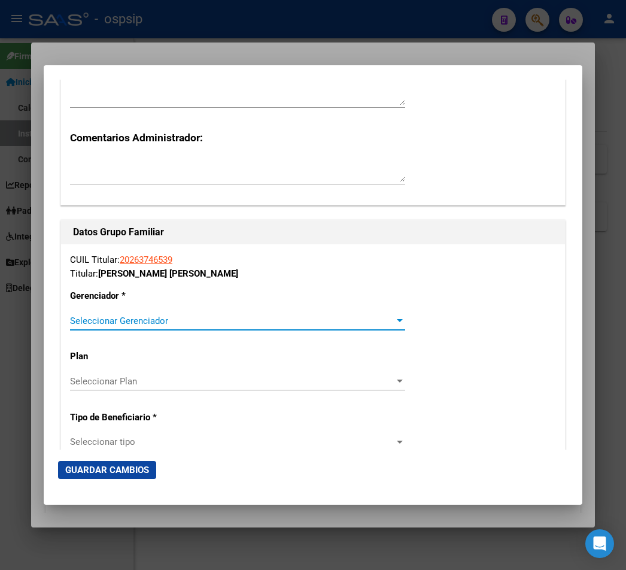
click at [397, 320] on div at bounding box center [400, 320] width 6 height 3
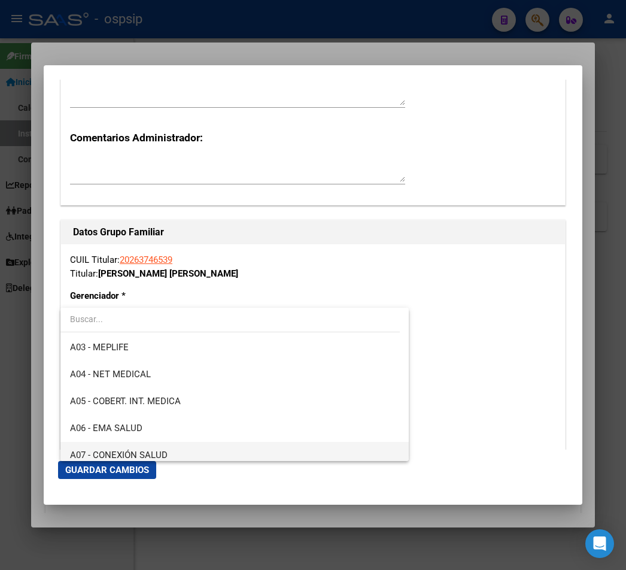
scroll to position [120, 0]
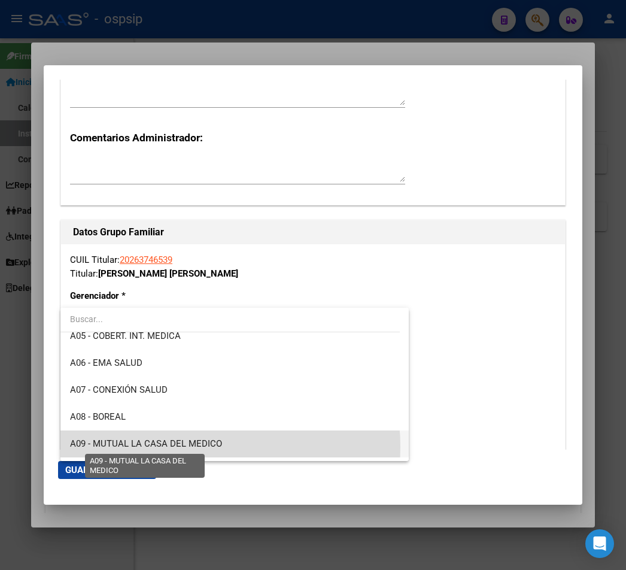
click at [190, 447] on span "A09 - MUTUAL LA CASA DEL MEDICO" at bounding box center [146, 443] width 152 height 11
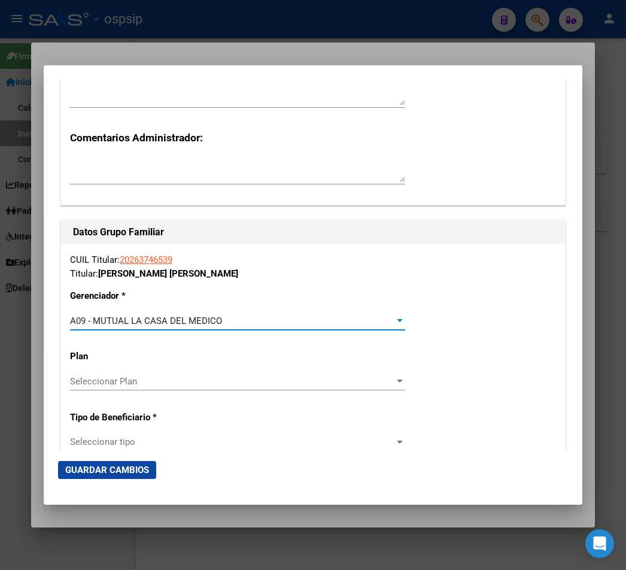
click at [397, 441] on div at bounding box center [400, 442] width 6 height 3
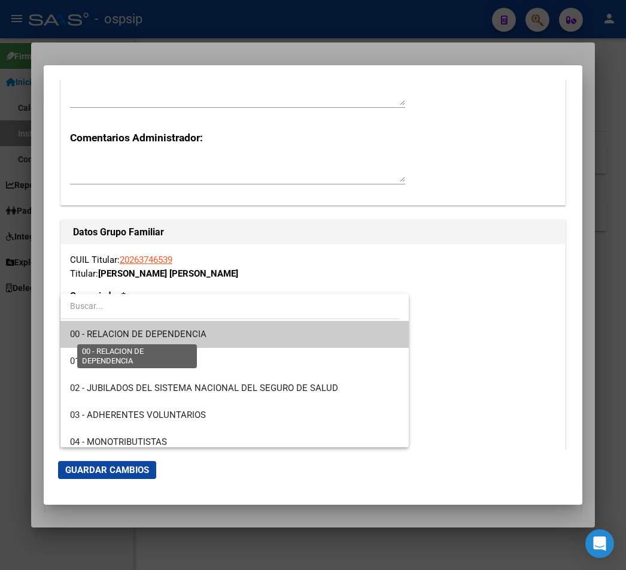
click at [171, 336] on span "00 - RELACION DE DEPENDENCIA" at bounding box center [138, 334] width 136 height 11
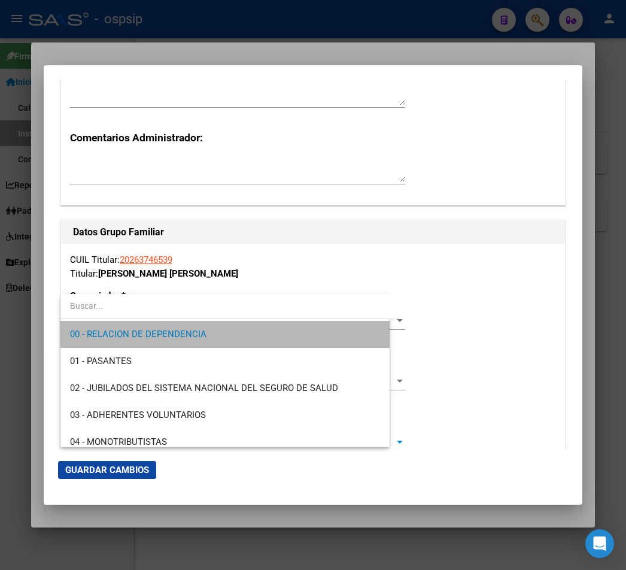
type input "27-36548509-2"
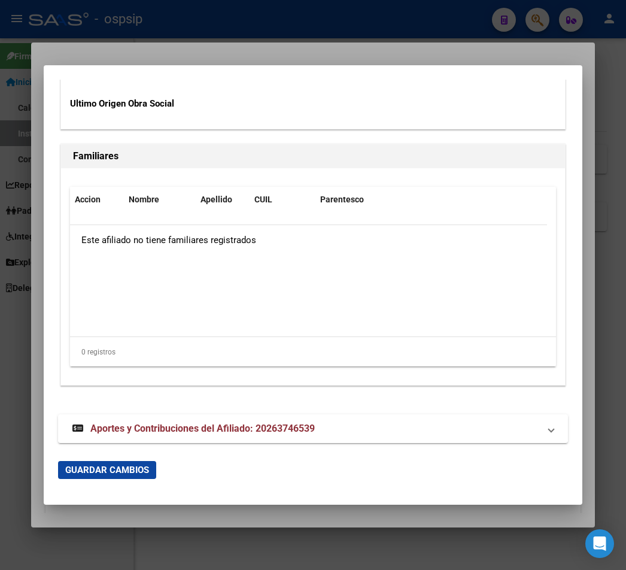
scroll to position [2418, 0]
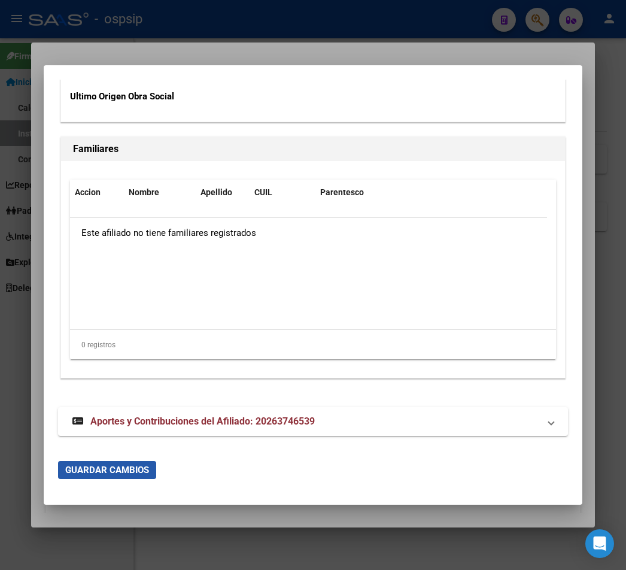
click at [130, 468] on span "Guardar Cambios" at bounding box center [107, 469] width 84 height 11
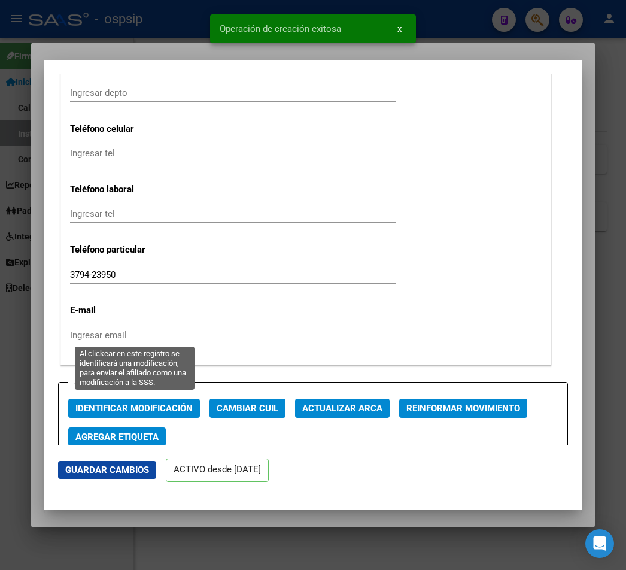
scroll to position [1556, 0]
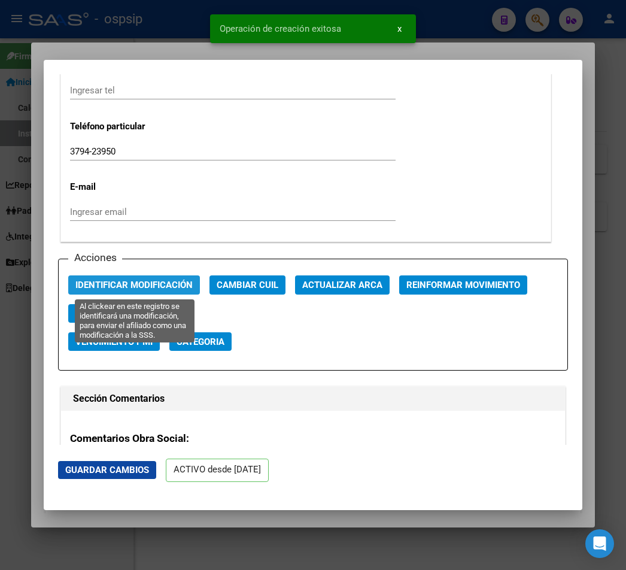
click at [127, 290] on span "Identificar Modificación" at bounding box center [133, 285] width 117 height 11
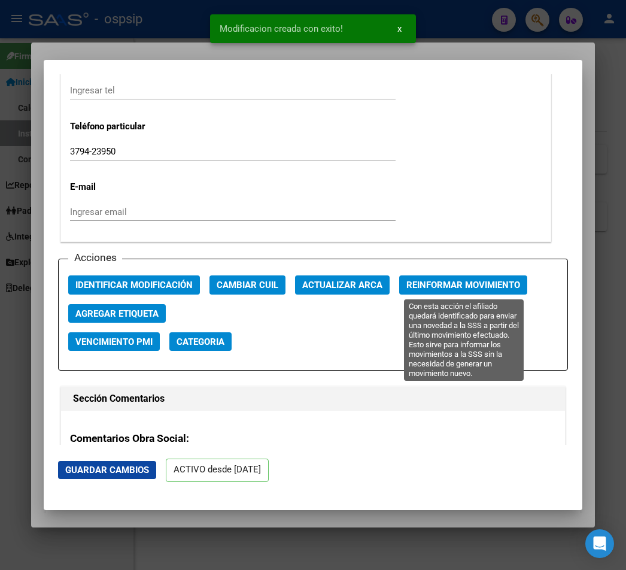
click at [469, 288] on span "Reinformar Movimiento" at bounding box center [463, 285] width 114 height 11
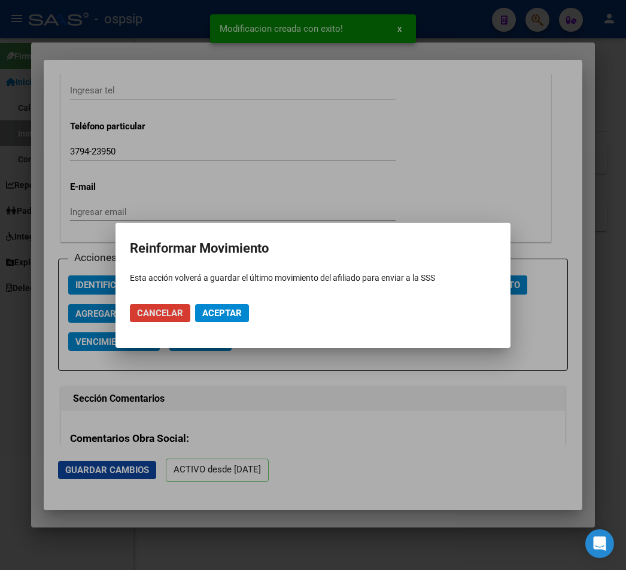
click at [221, 309] on span "Aceptar" at bounding box center [222, 313] width 40 height 11
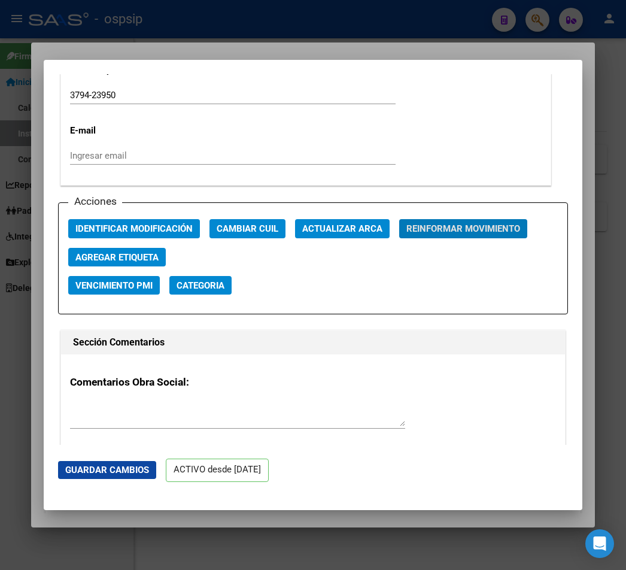
scroll to position [1543, 0]
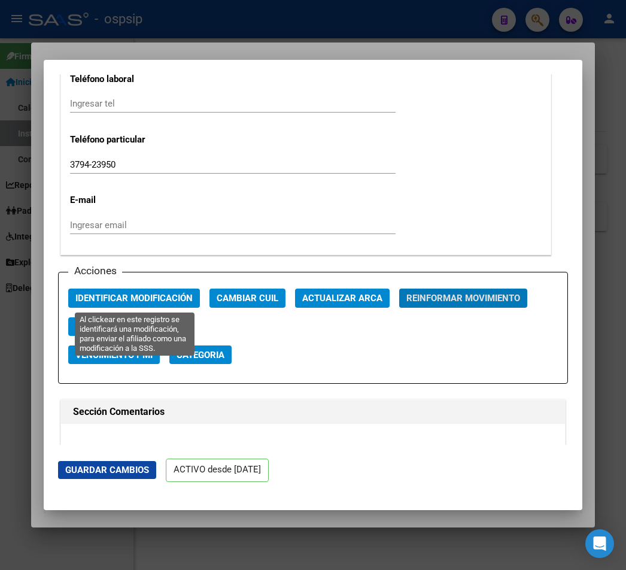
click at [151, 298] on span "Identificar Modificación" at bounding box center [133, 298] width 117 height 11
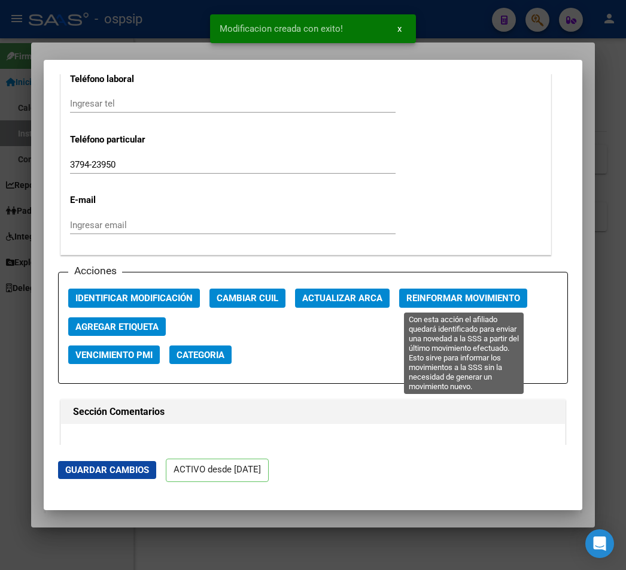
click at [469, 297] on span "Reinformar Movimiento" at bounding box center [463, 298] width 114 height 11
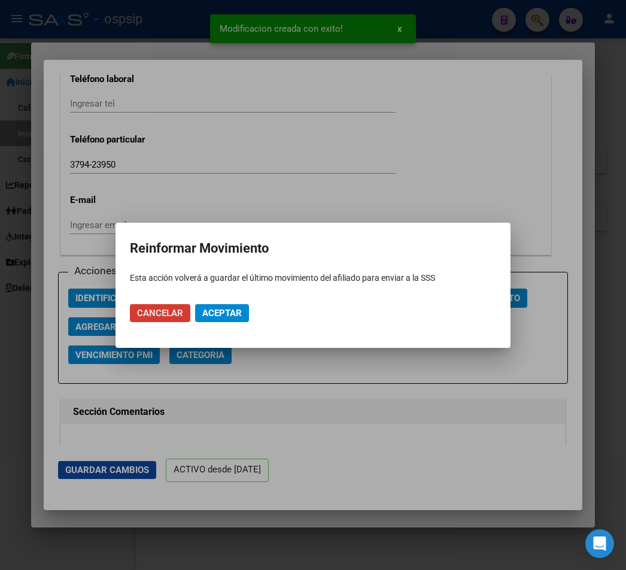
click at [217, 314] on span "Aceptar" at bounding box center [222, 313] width 40 height 11
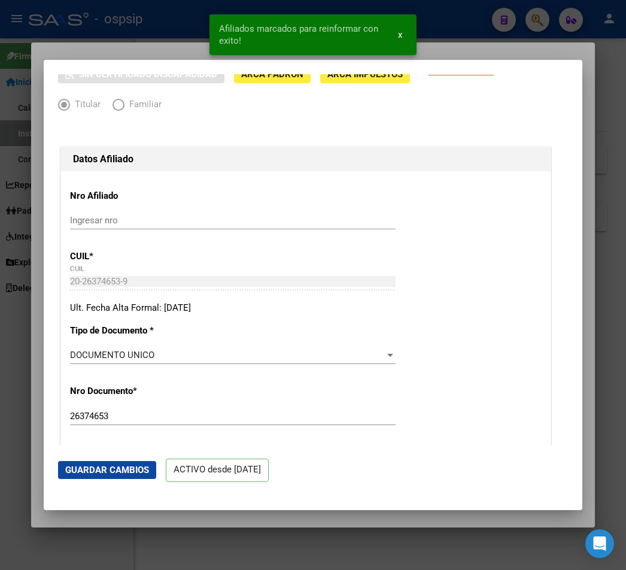
scroll to position [0, 0]
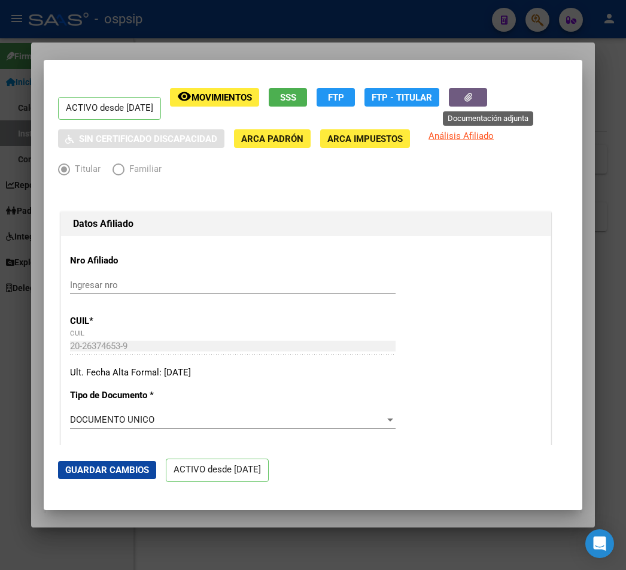
click at [487, 98] on button "button" at bounding box center [468, 97] width 38 height 19
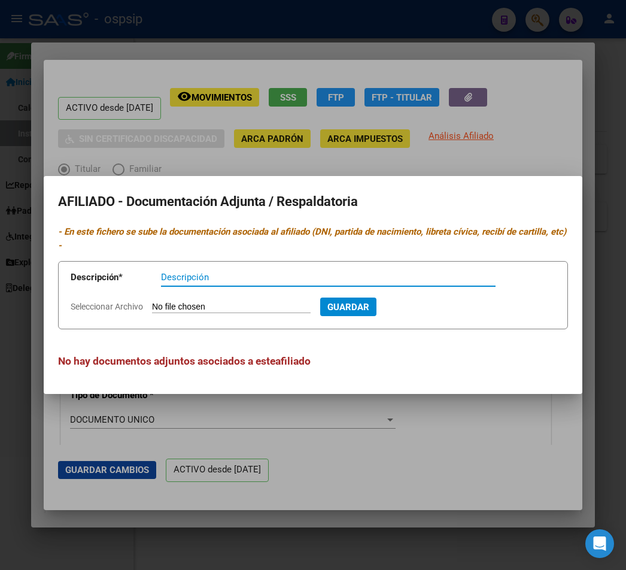
click at [223, 305] on input "Seleccionar Archivo" at bounding box center [231, 307] width 159 height 11
type input "C:\fakepath\Captura de pantalla [DATE] 110826.png"
click at [192, 277] on input "Descripción" at bounding box center [328, 277] width 335 height 11
type input "RECIBO DE [PERSON_NAME]"
click at [434, 309] on span "Guardar" at bounding box center [413, 307] width 42 height 11
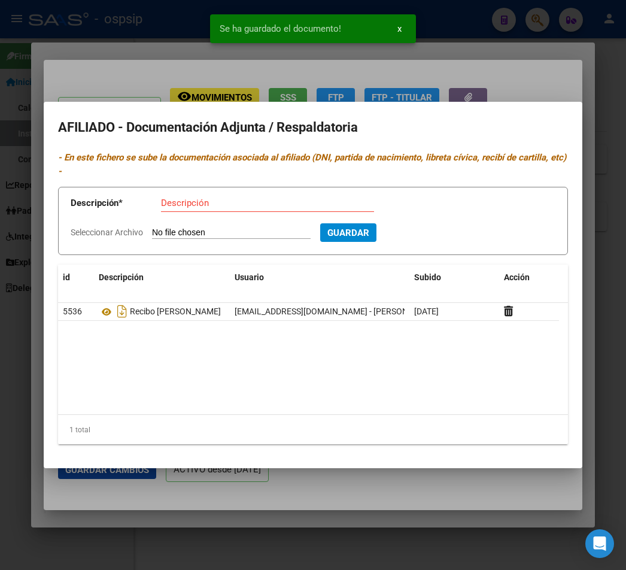
click at [200, 232] on input "Seleccionar Archivo" at bounding box center [231, 232] width 159 height 11
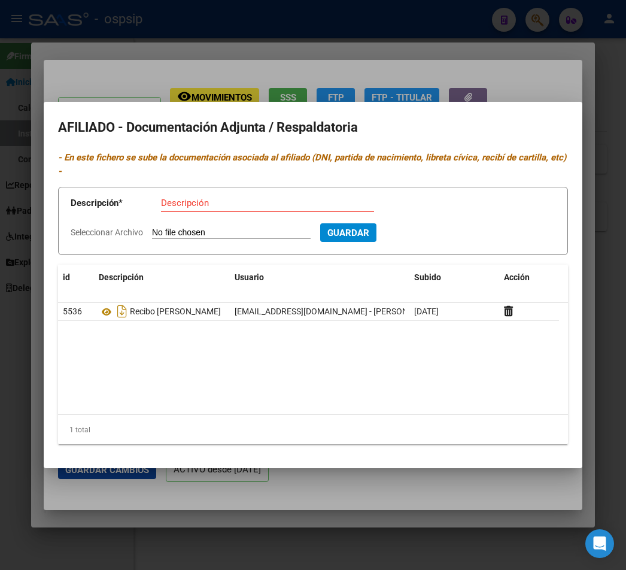
type input "C:\fakepath\Captura de pantalla [DATE] 110859.png"
click at [174, 205] on input "Descripción" at bounding box center [267, 203] width 213 height 11
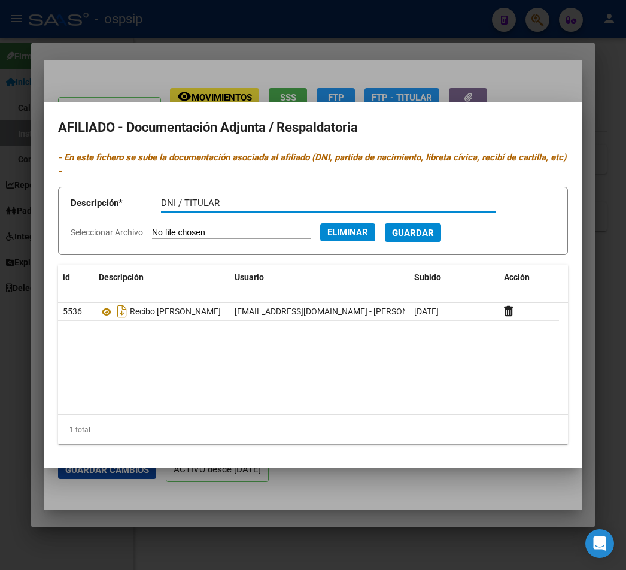
type input "DNI / TITULAR"
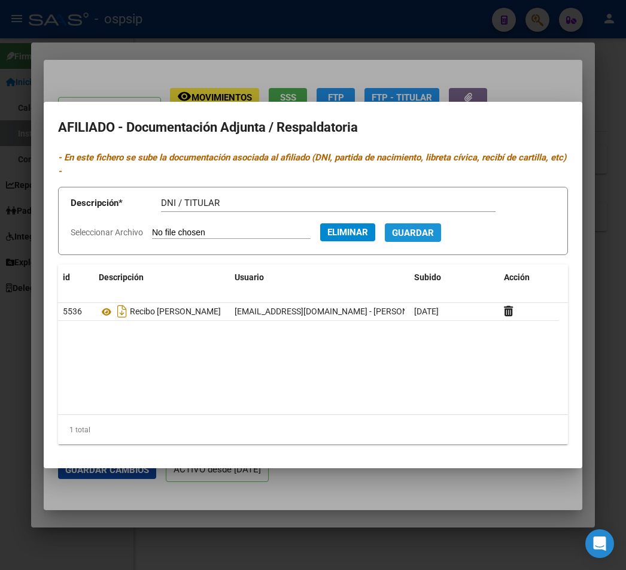
click at [422, 233] on span "Guardar" at bounding box center [413, 232] width 42 height 11
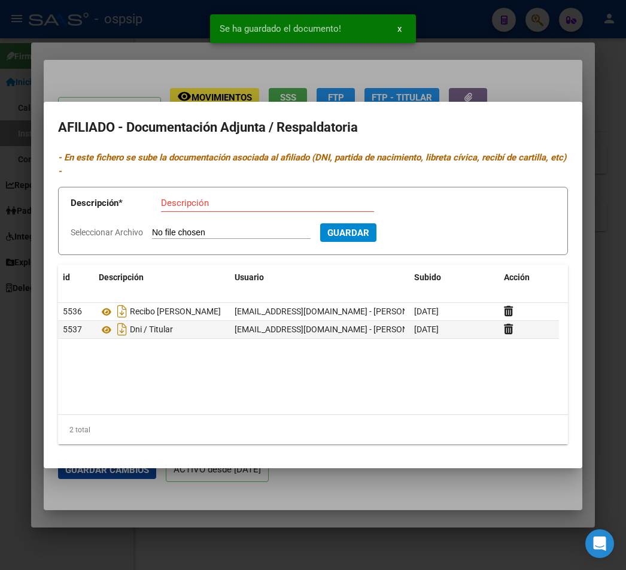
click at [548, 77] on div at bounding box center [313, 285] width 626 height 570
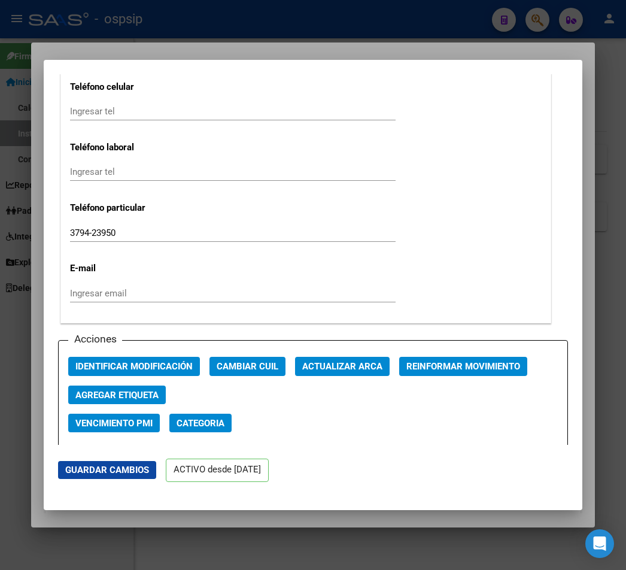
scroll to position [1556, 0]
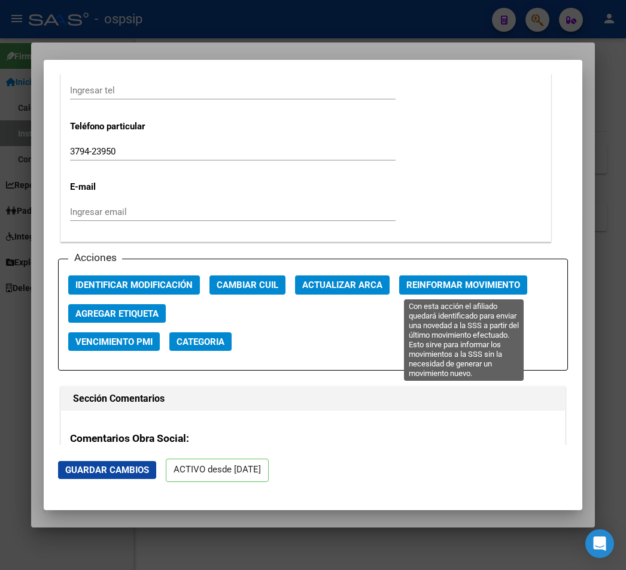
click at [484, 287] on span "Reinformar Movimiento" at bounding box center [463, 285] width 114 height 11
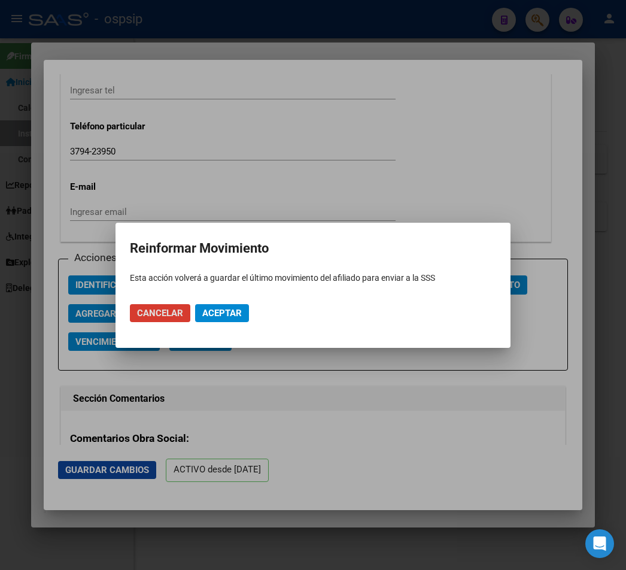
click at [227, 319] on button "Aceptar" at bounding box center [222, 313] width 54 height 18
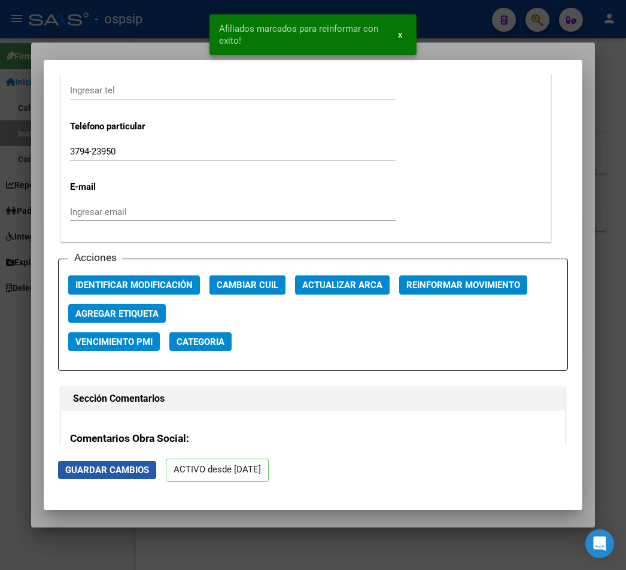
click at [126, 472] on span "Guardar Cambios" at bounding box center [107, 469] width 84 height 11
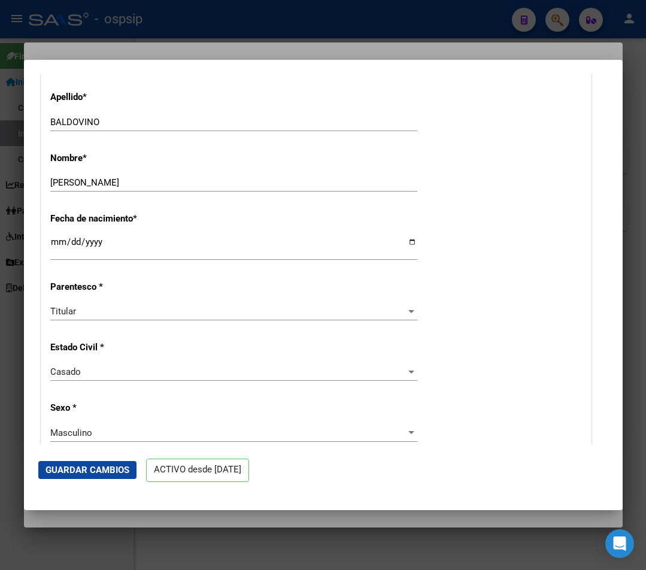
scroll to position [239, 0]
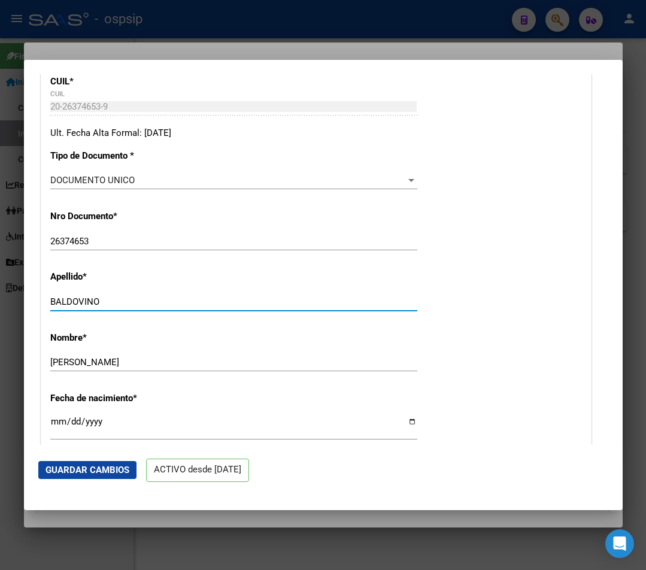
drag, startPoint x: 101, startPoint y: 300, endPoint x: 27, endPoint y: 296, distance: 74.3
click at [27, 296] on mat-dialog-content "ACTIVO desde [DATE] remove_red_eye Movimientos SSS FTP FTP - Titular Sin Certif…" at bounding box center [323, 259] width 599 height 371
click at [203, 248] on div "26374653 Ingresar nro" at bounding box center [233, 241] width 367 height 18
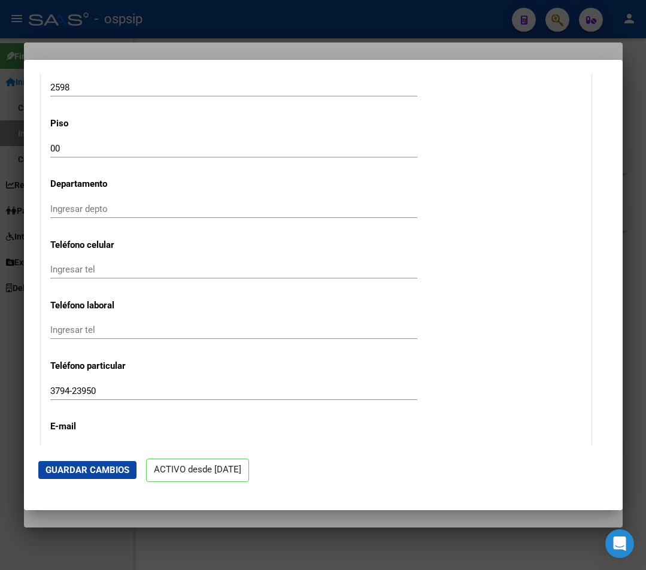
scroll to position [1377, 0]
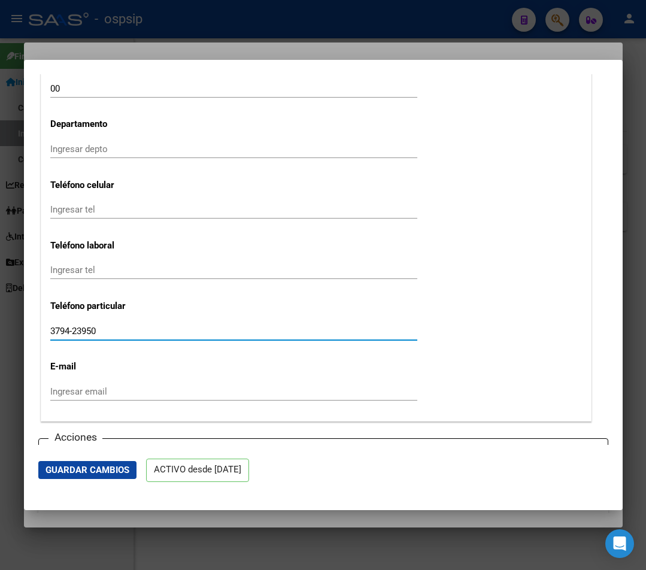
drag, startPoint x: 99, startPoint y: 333, endPoint x: 40, endPoint y: 330, distance: 58.7
click at [412, 26] on div at bounding box center [323, 285] width 646 height 570
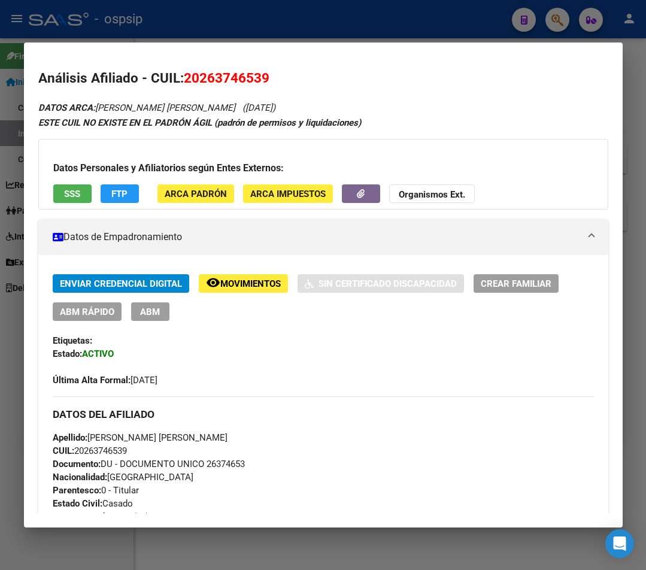
click at [404, 27] on div at bounding box center [323, 285] width 646 height 570
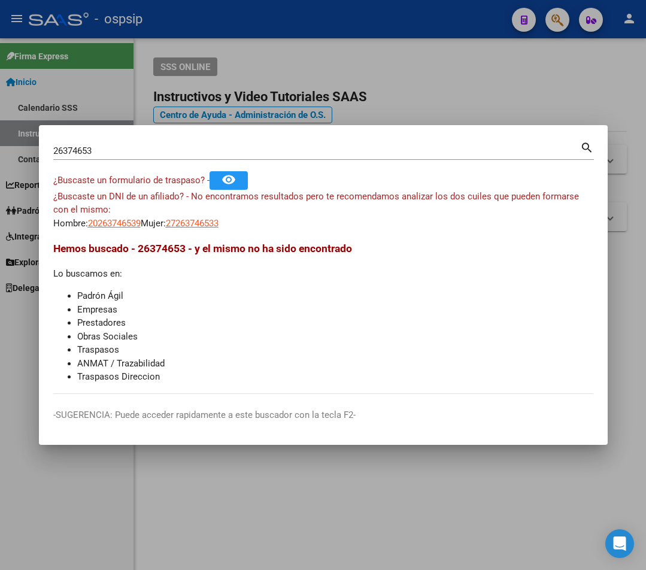
click at [404, 27] on div at bounding box center [323, 285] width 646 height 570
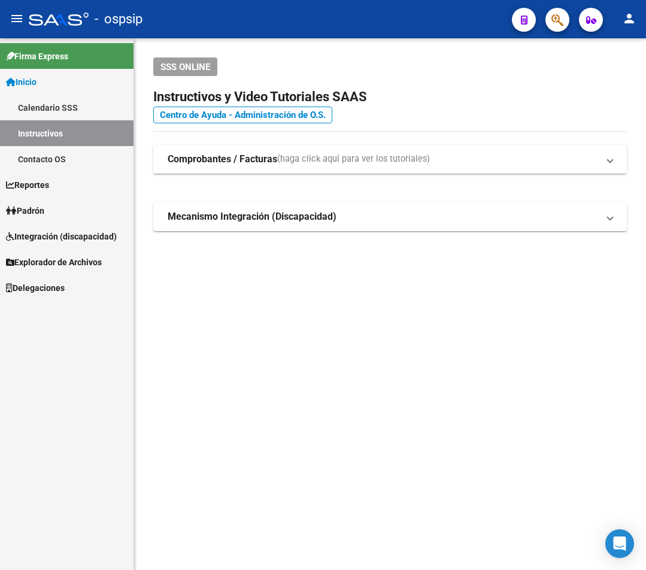
click at [569, 21] on div at bounding box center [553, 19] width 34 height 25
click at [549, 24] on button "button" at bounding box center [557, 20] width 24 height 24
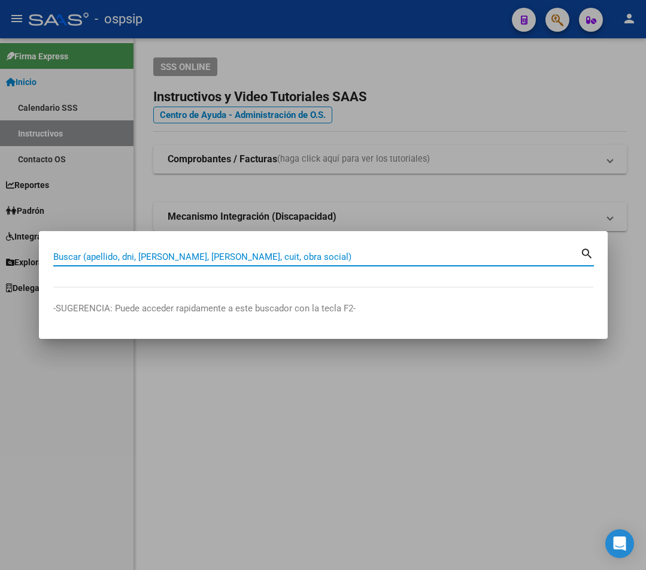
click at [90, 260] on input "Buscar (apellido, dni, [PERSON_NAME], [PERSON_NAME], cuit, obra social)" at bounding box center [316, 256] width 527 height 11
type input "94287673"
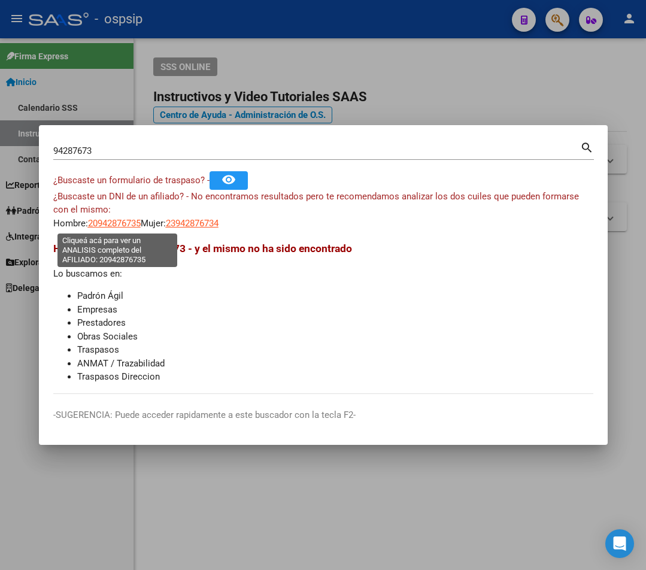
click at [107, 224] on span "20942876735" at bounding box center [114, 223] width 53 height 11
type textarea "20942876735"
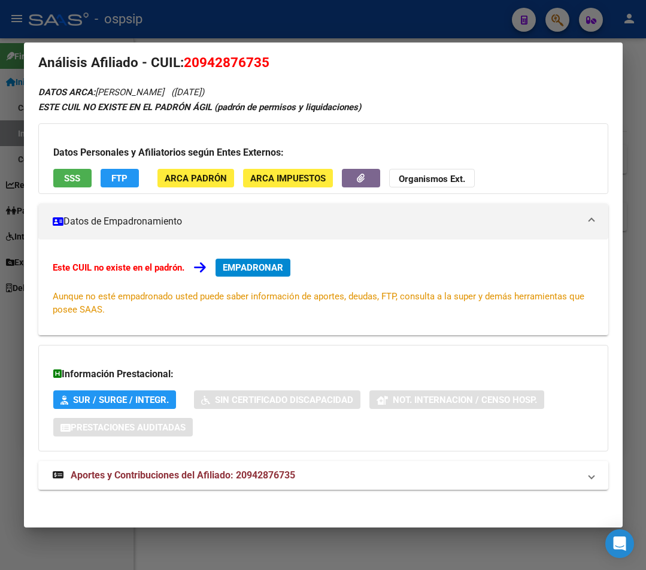
scroll to position [19, 0]
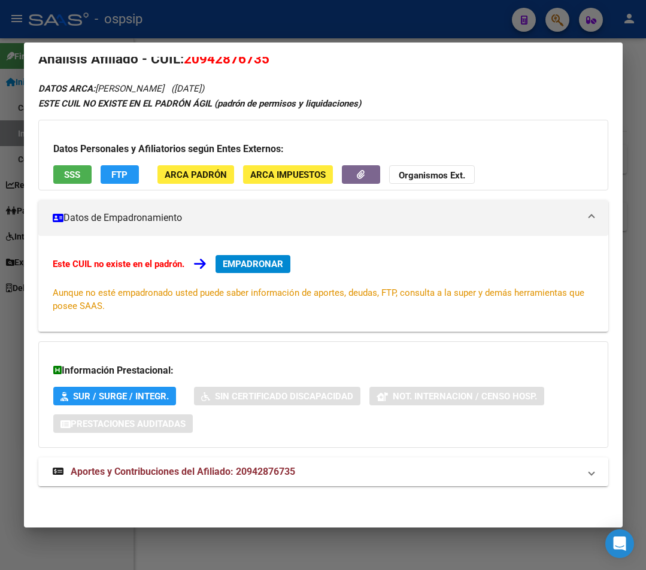
click at [264, 473] on span "Aportes y Contribuciones del Afiliado: 20942876735" at bounding box center [183, 471] width 224 height 11
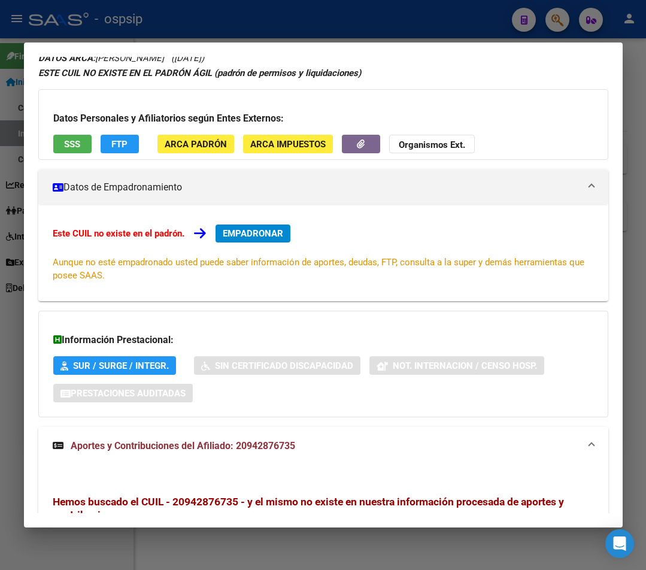
scroll to position [0, 0]
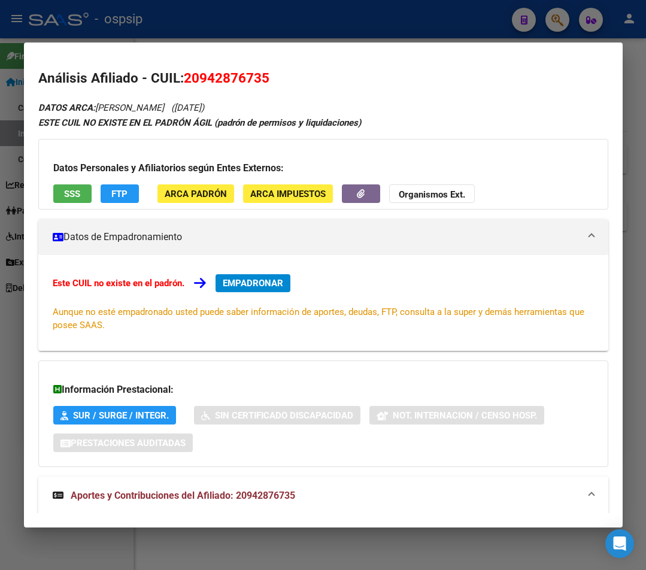
click at [231, 19] on div at bounding box center [323, 285] width 646 height 570
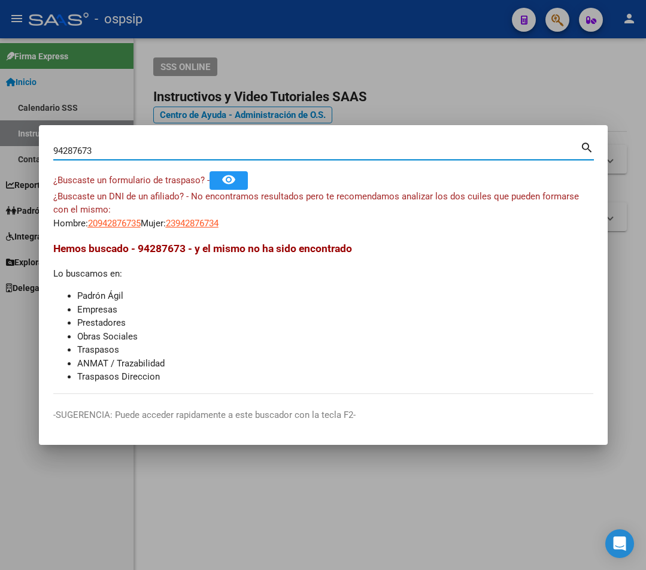
click at [112, 154] on input "94287673" at bounding box center [316, 150] width 527 height 11
type input "9"
type input "17873913"
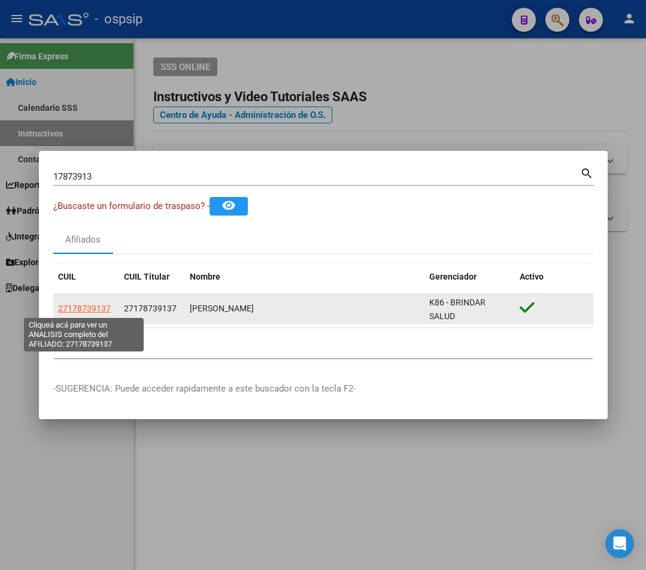
click at [81, 305] on span "27178739137" at bounding box center [84, 308] width 53 height 10
type textarea "27178739137"
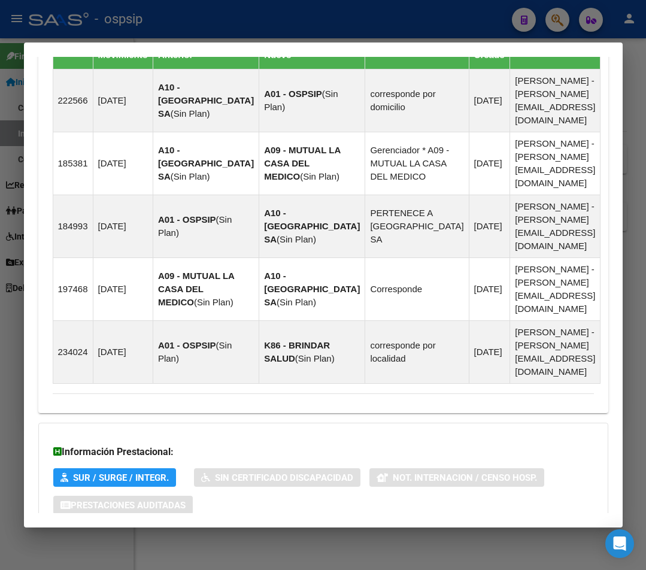
scroll to position [851, 0]
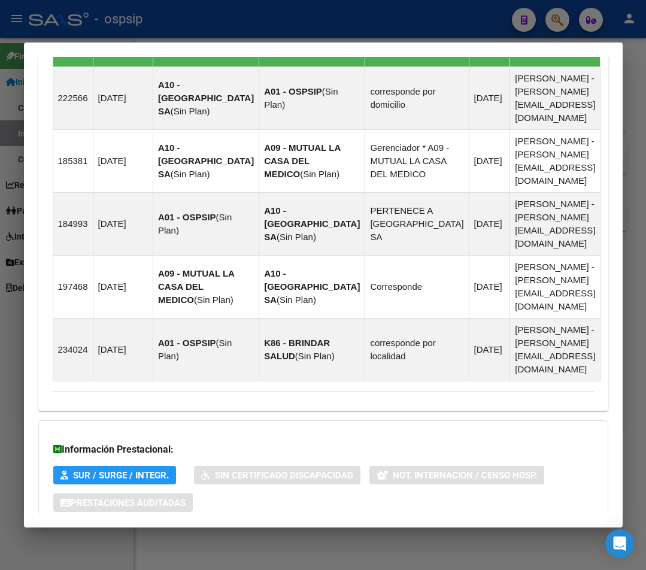
click at [184, 545] on span "Aportes y Contribuciones del Afiliado: 27178739137" at bounding box center [183, 550] width 224 height 11
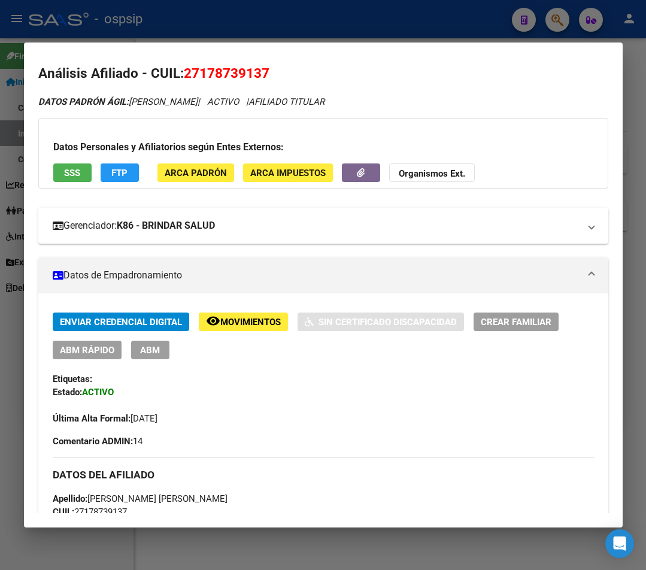
scroll to position [0, 0]
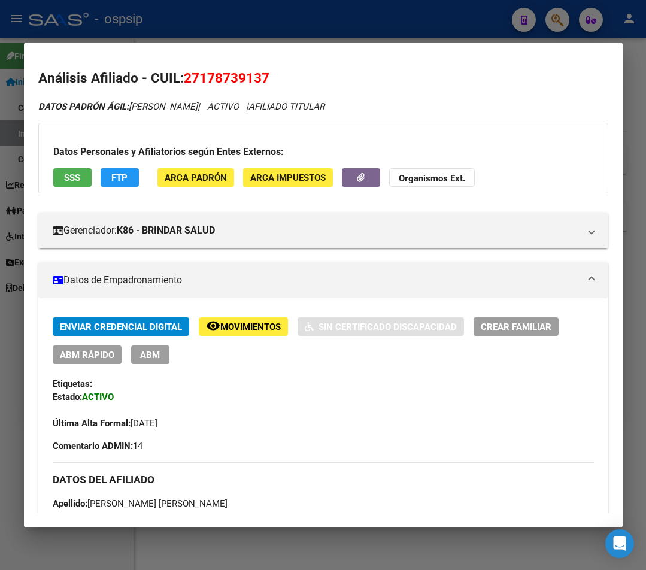
click at [453, 22] on div at bounding box center [323, 285] width 646 height 570
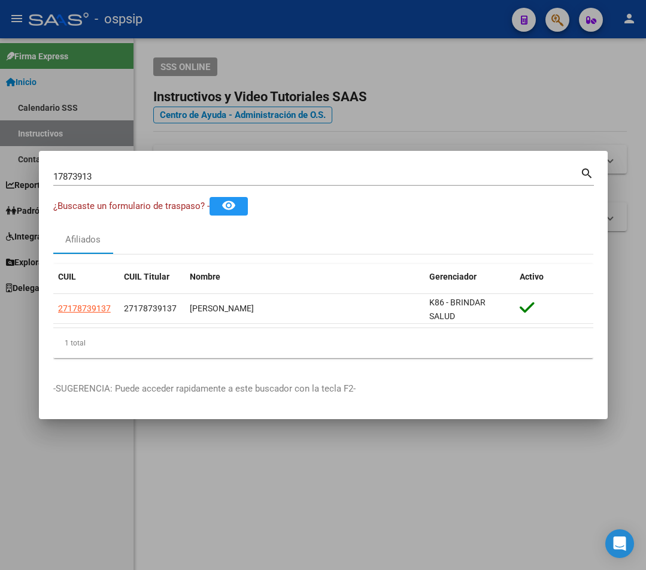
click at [454, 23] on div at bounding box center [323, 285] width 646 height 570
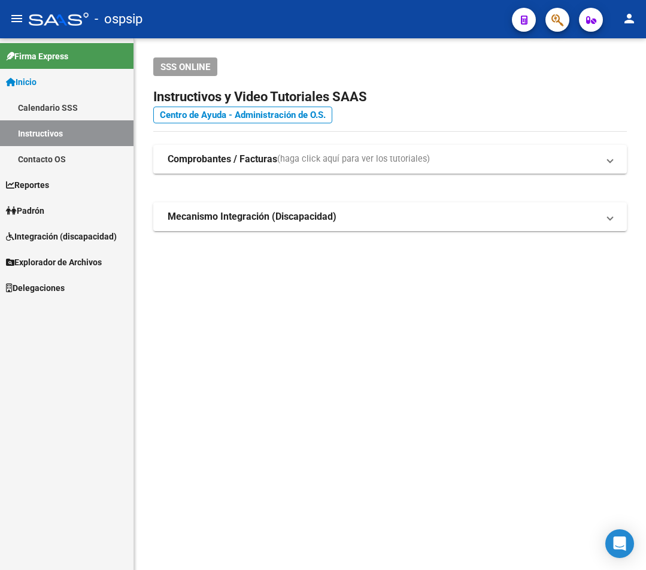
click at [301, 19] on div "- ospsip" at bounding box center [265, 19] width 473 height 26
click at [312, 19] on div "- ospsip" at bounding box center [265, 19] width 473 height 26
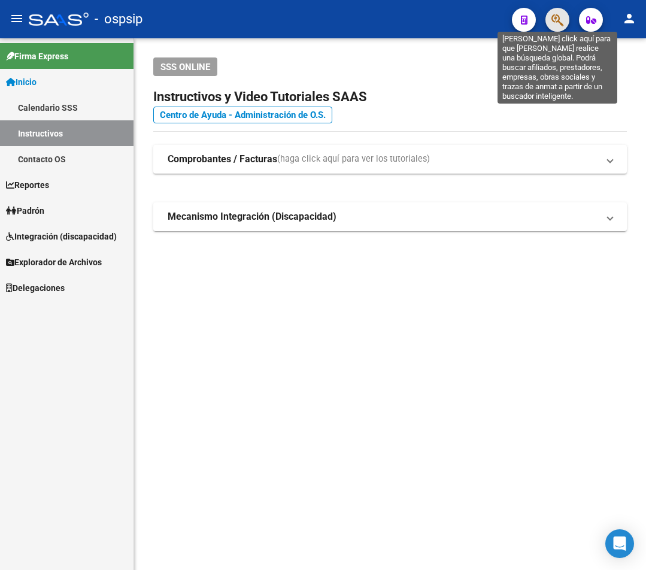
click at [560, 22] on icon "button" at bounding box center [557, 20] width 12 height 14
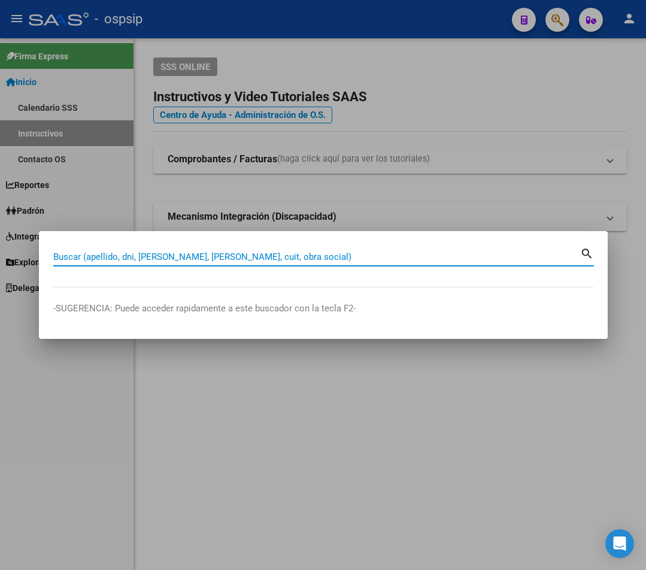
click at [132, 257] on input "Buscar (apellido, dni, [PERSON_NAME], [PERSON_NAME], cuit, obra social)" at bounding box center [316, 256] width 527 height 11
type input "92272049"
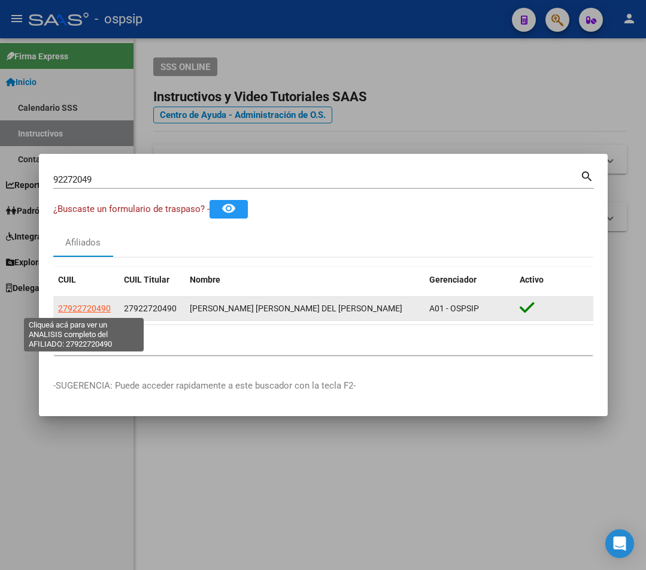
click at [90, 310] on span "27922720490" at bounding box center [84, 308] width 53 height 10
type textarea "27922720490"
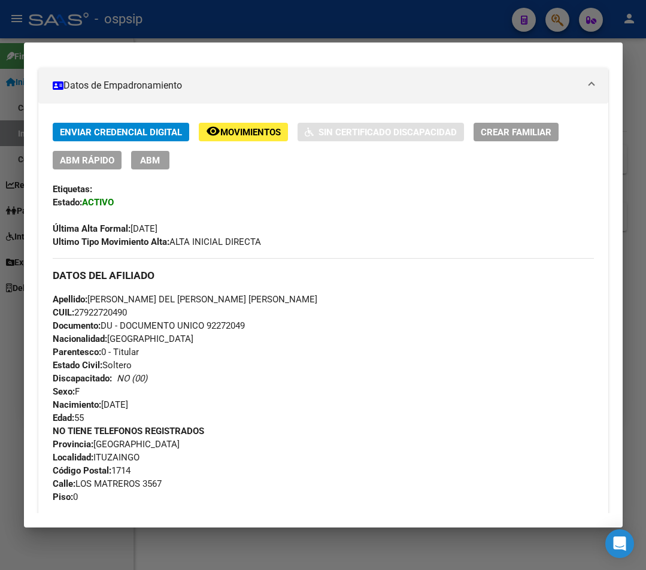
scroll to position [120, 0]
